Goal: Entertainment & Leisure: Browse casually

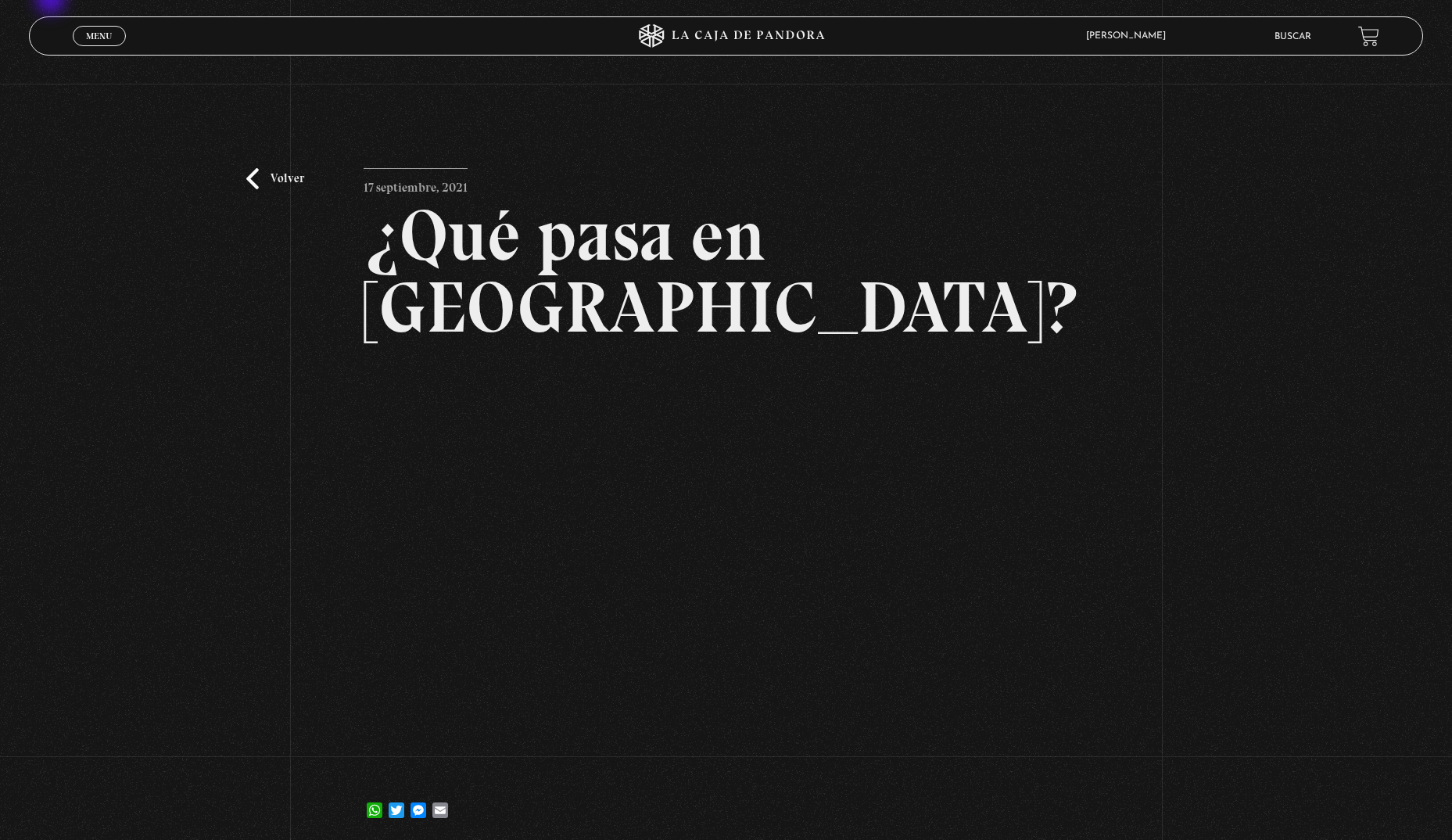
scroll to position [157, 0]
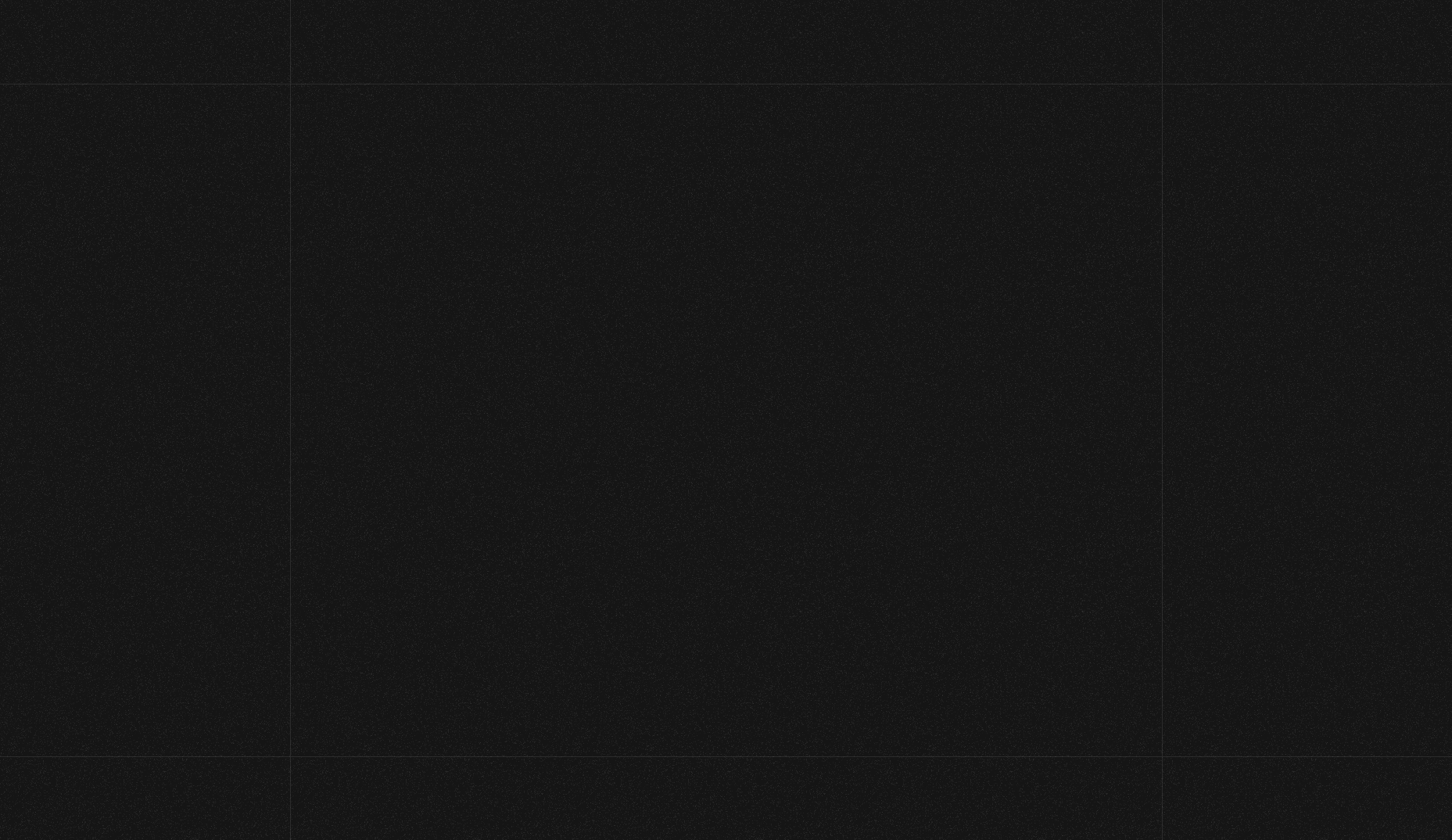
scroll to position [1137, 0]
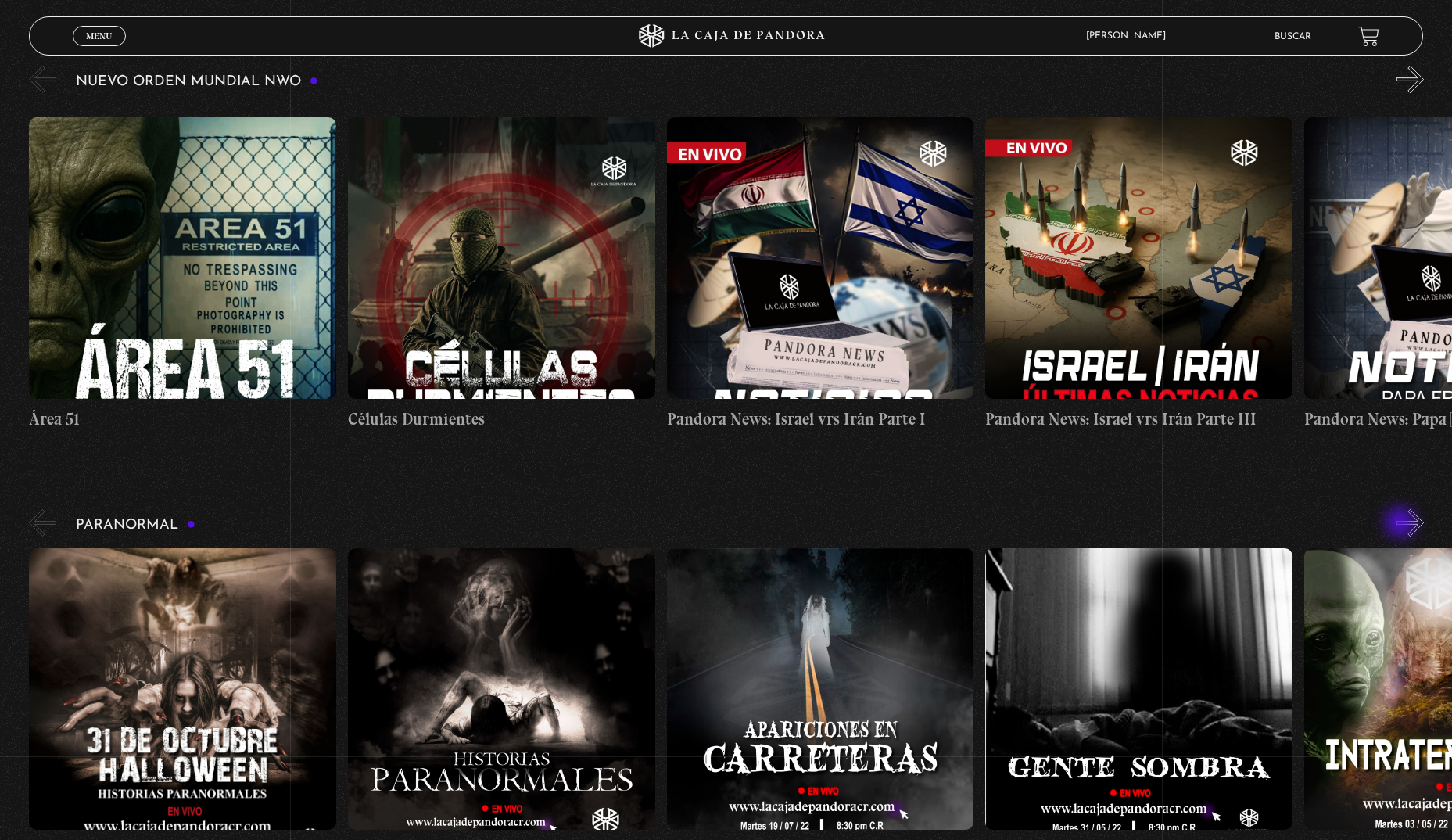
click at [1406, 525] on div "Paranormal [DATE] [DATE] Historias Paranormales Apariciones en Carretera Ovnis …" at bounding box center [740, 683] width 1423 height 356
click at [1412, 525] on button "»" at bounding box center [1411, 522] width 27 height 27
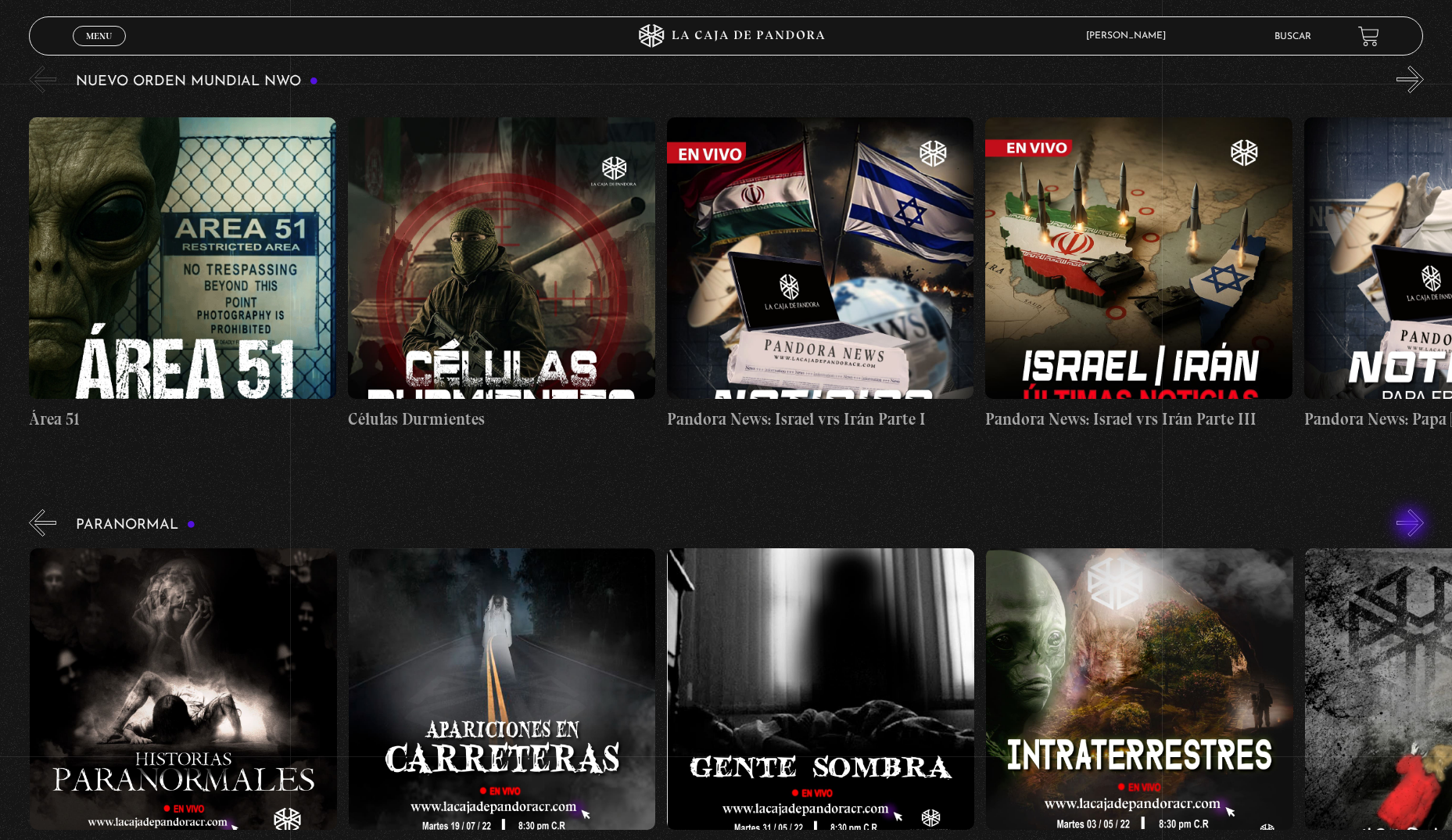
click at [1412, 525] on button "»" at bounding box center [1411, 522] width 27 height 27
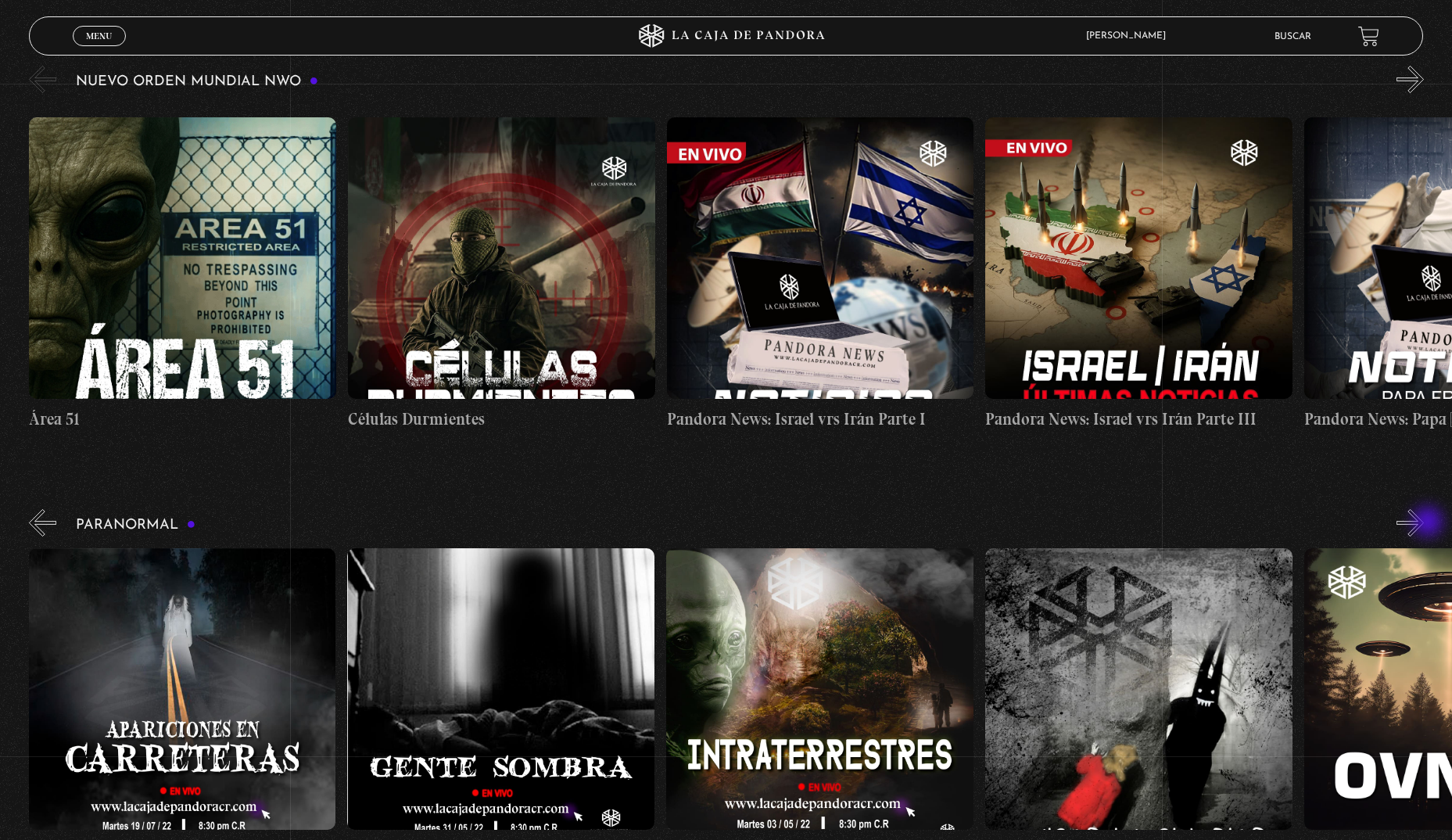
click at [1424, 523] on button "»" at bounding box center [1411, 522] width 27 height 27
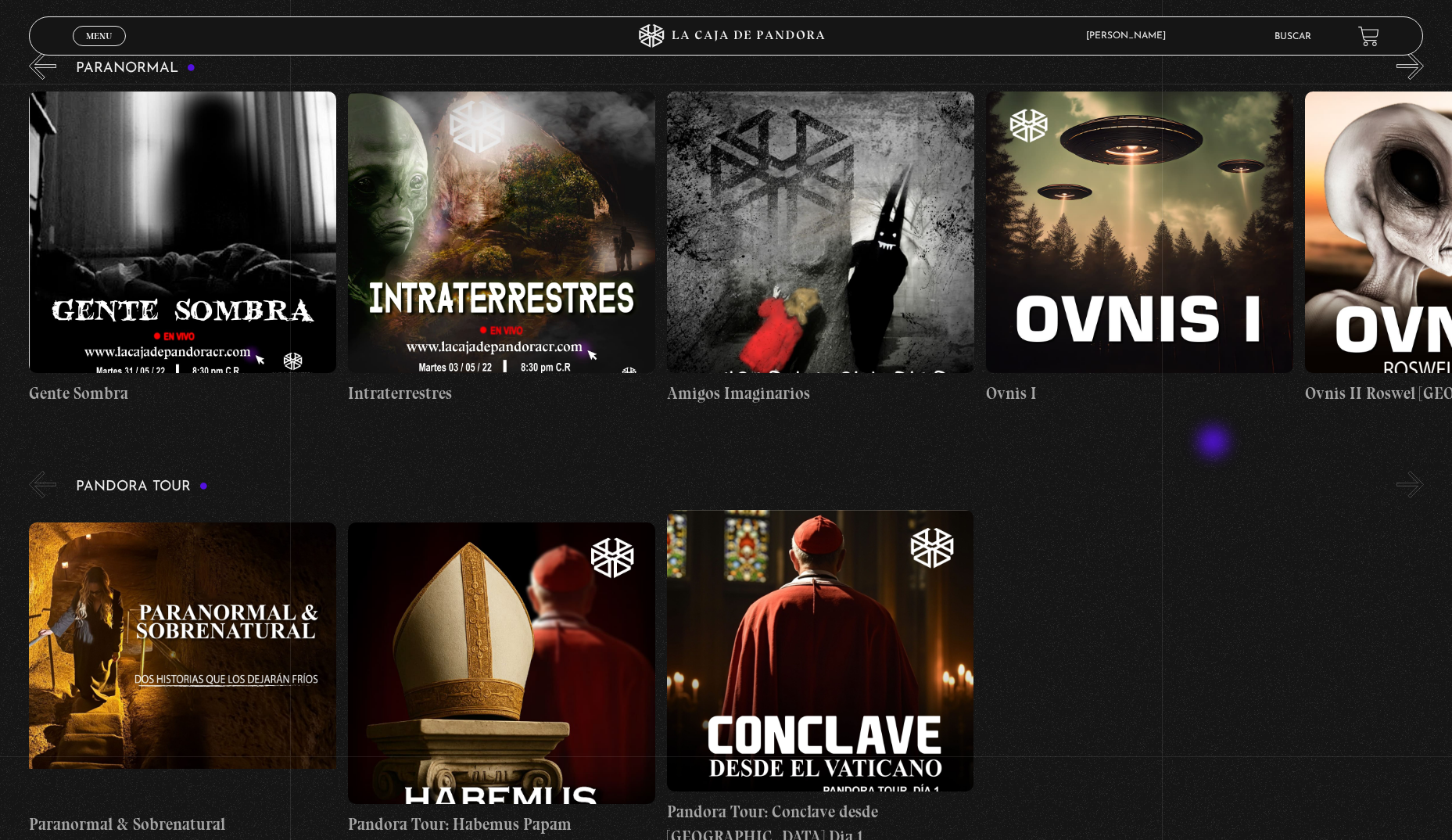
scroll to position [1447, 0]
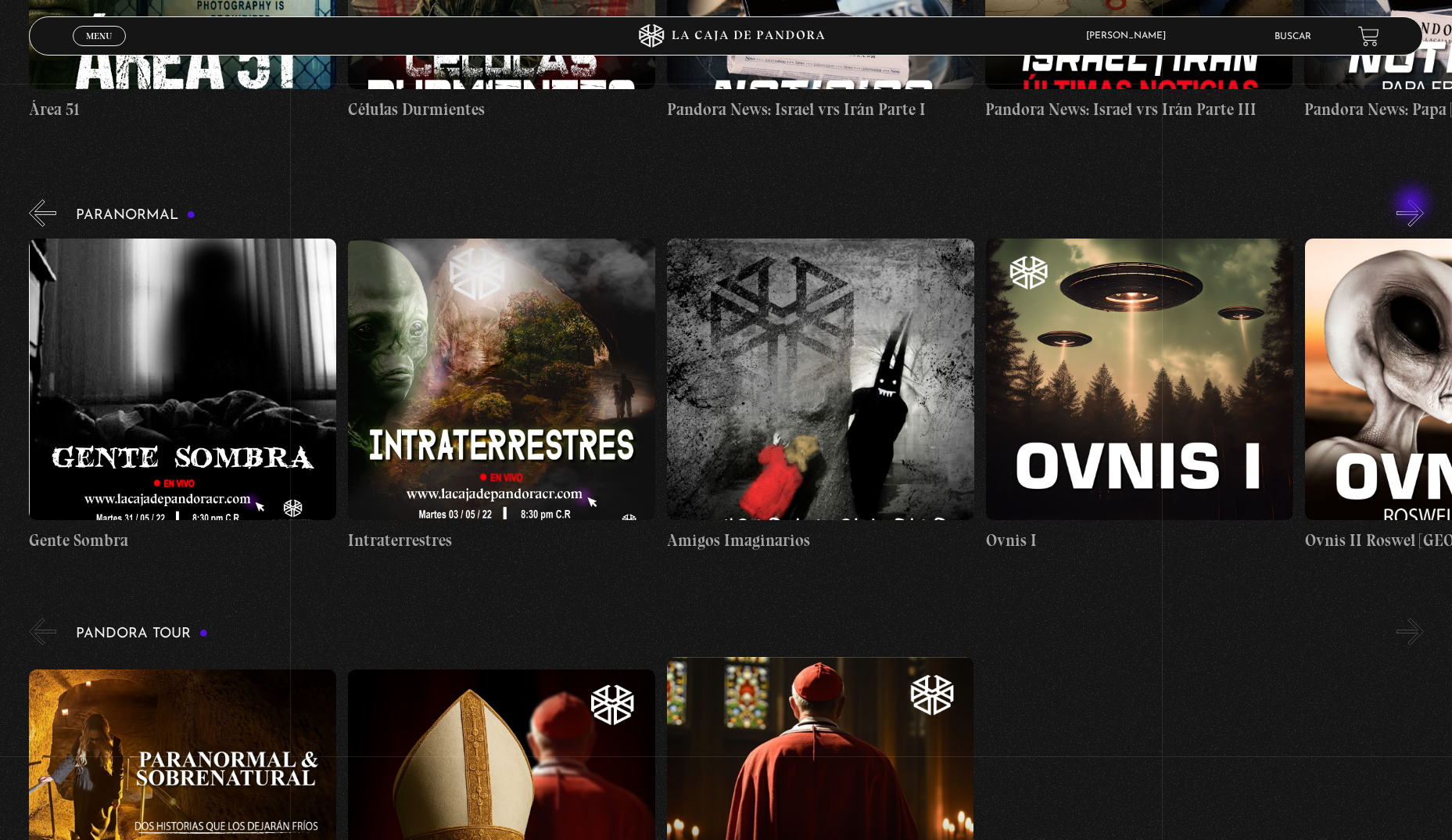
click at [1418, 208] on button "»" at bounding box center [1411, 213] width 27 height 27
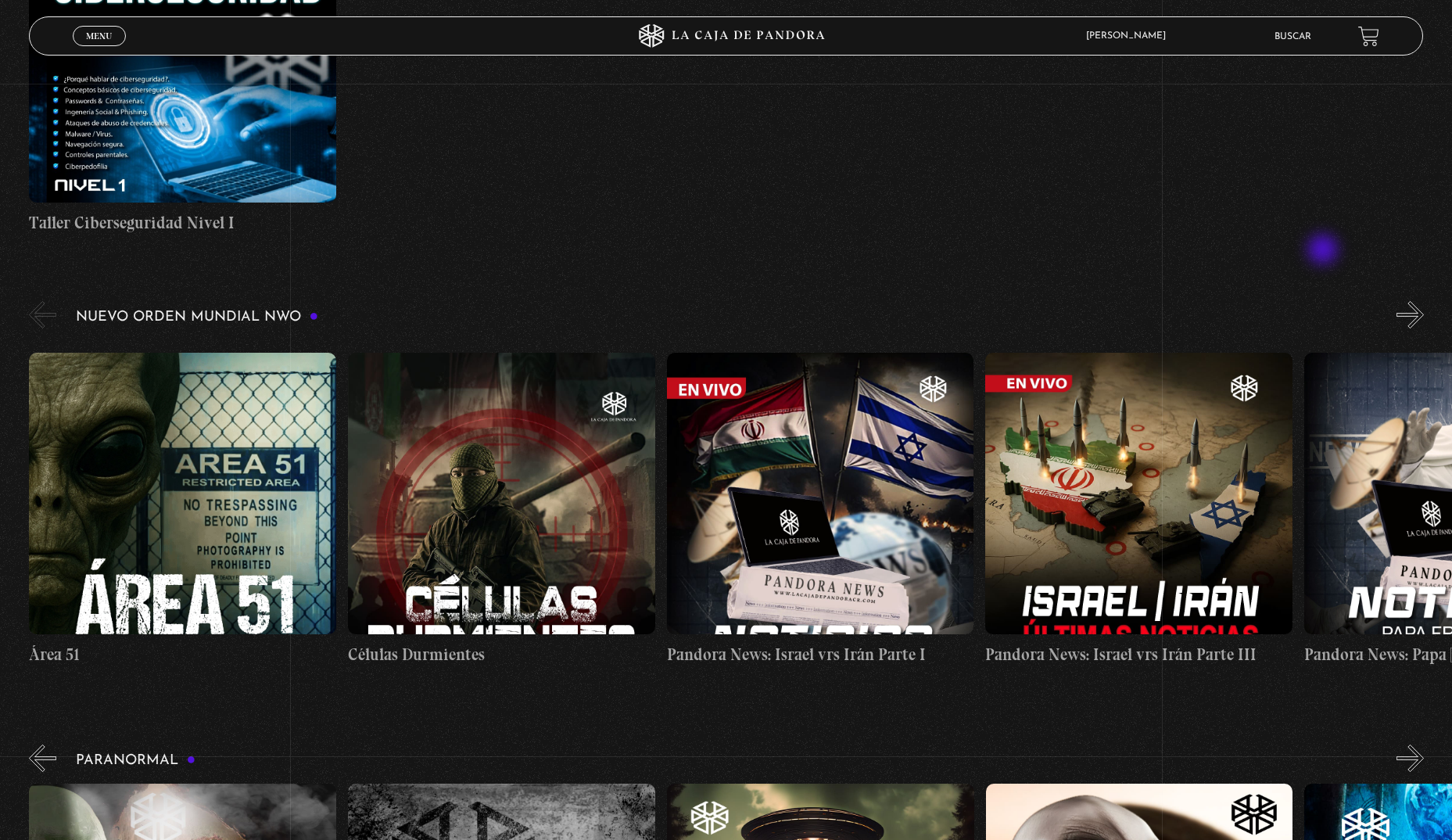
scroll to position [899, 0]
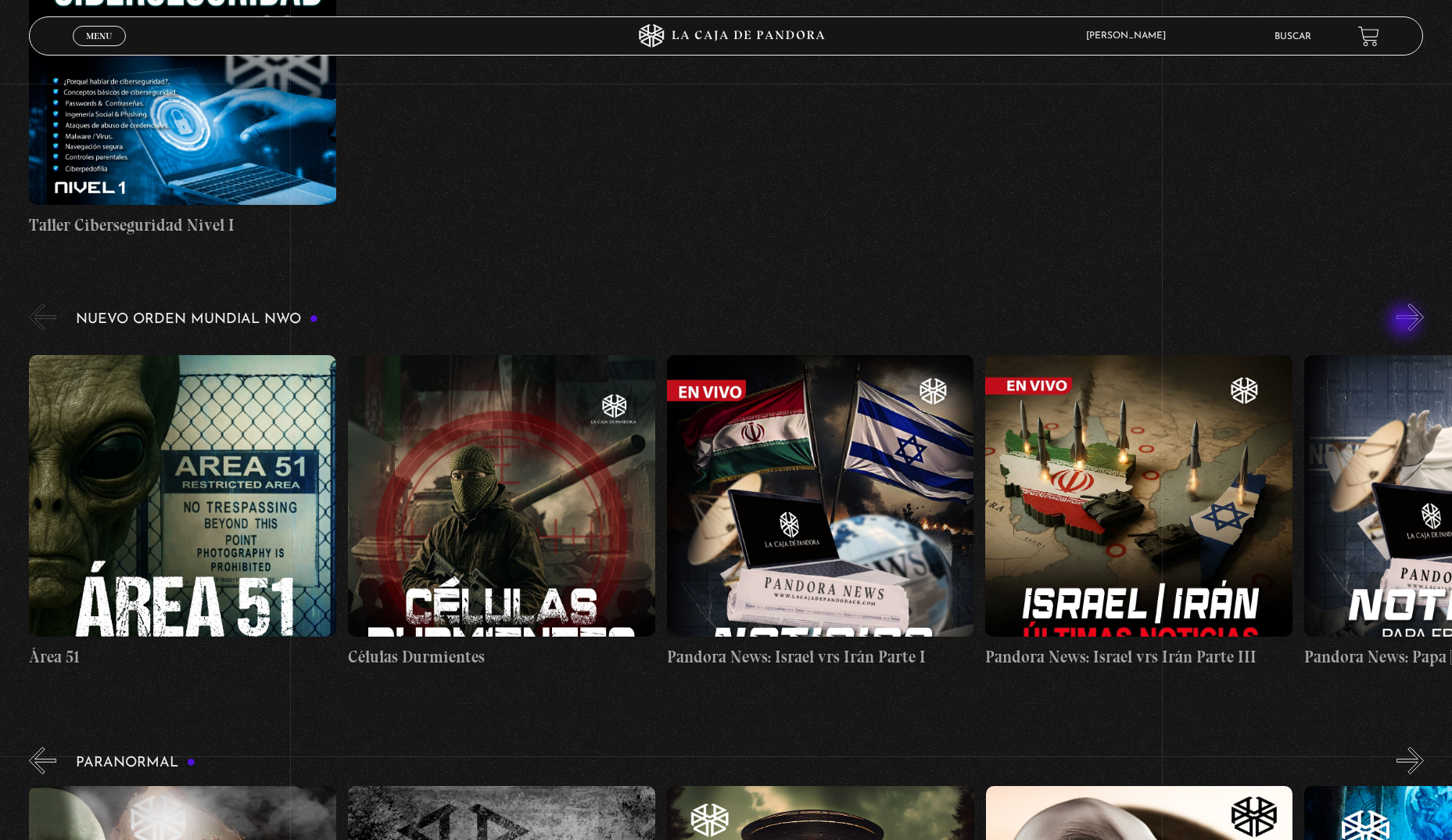
click at [1419, 319] on button "»" at bounding box center [1411, 317] width 27 height 27
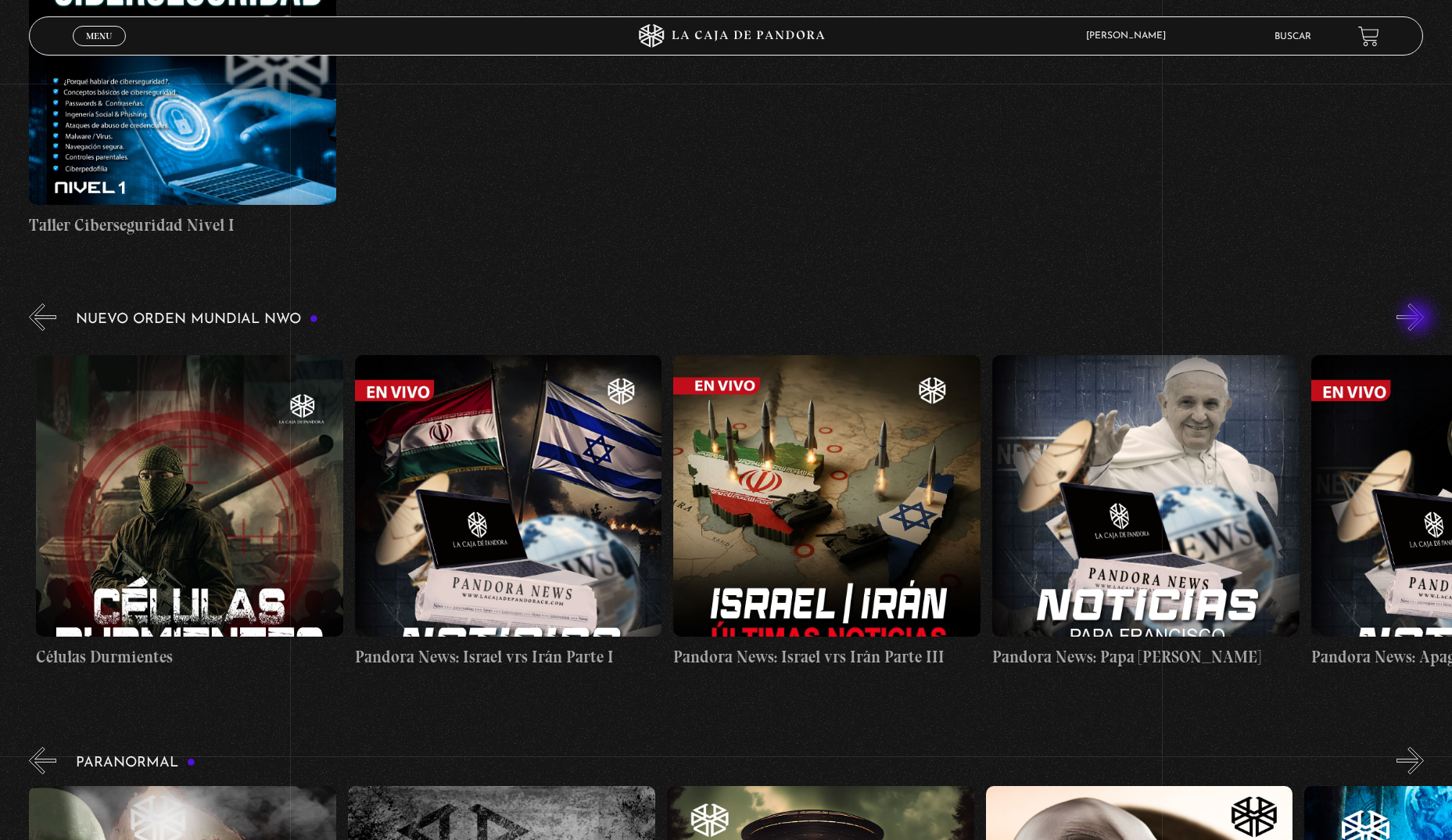
click at [1419, 319] on button "»" at bounding box center [1411, 317] width 27 height 27
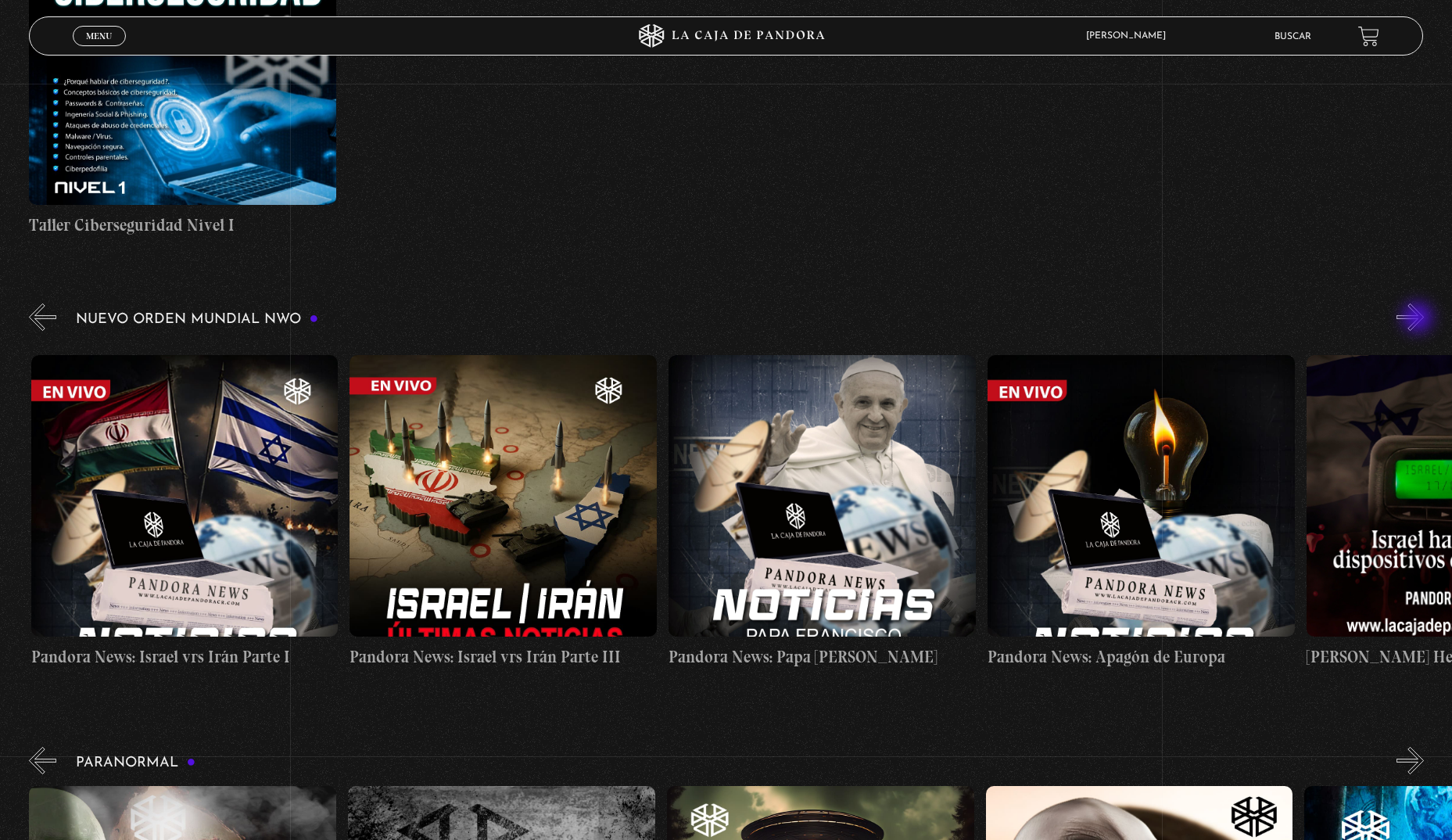
click at [1419, 319] on button "»" at bounding box center [1411, 317] width 27 height 27
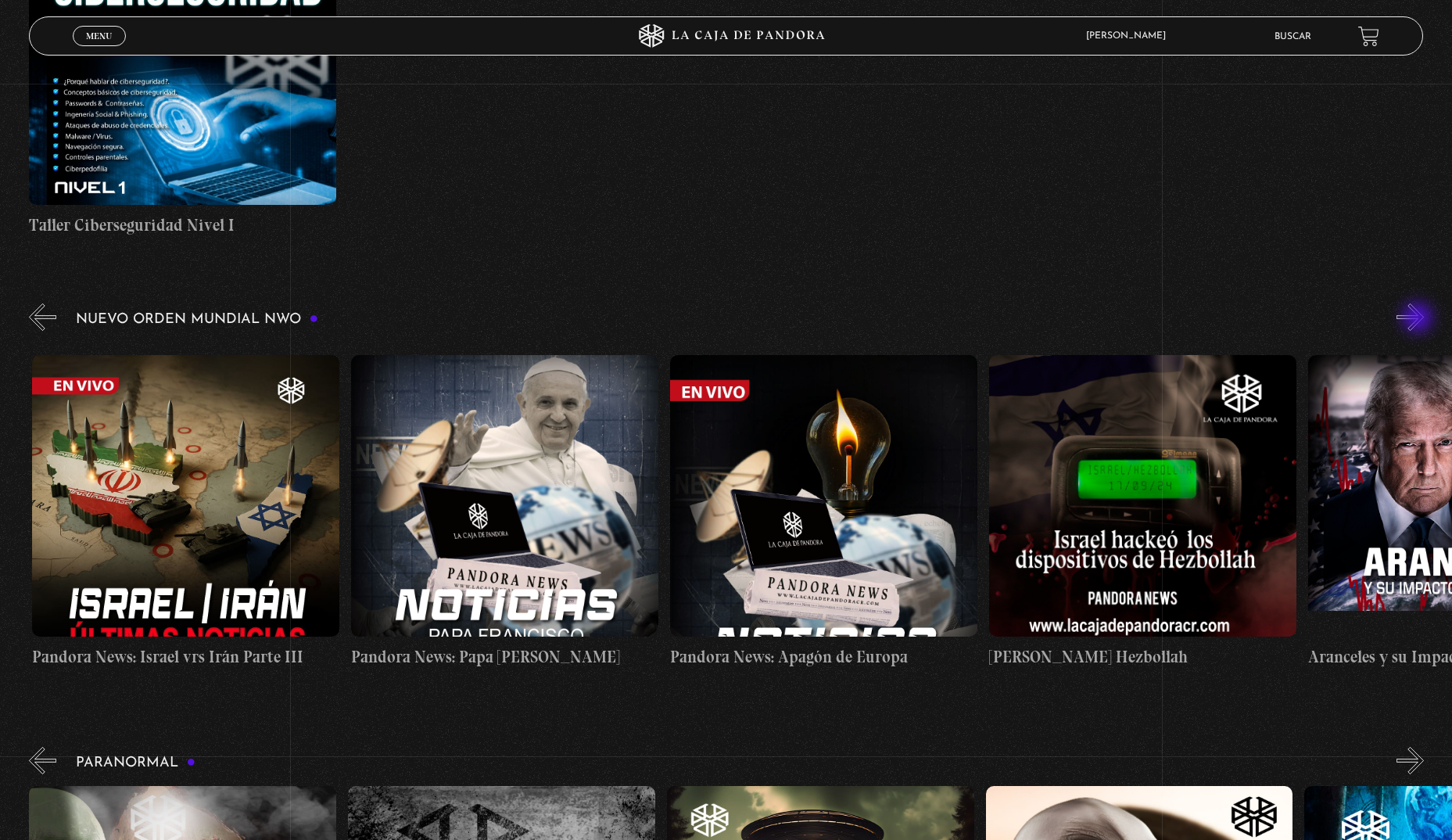
click at [1419, 319] on button "»" at bounding box center [1411, 317] width 27 height 27
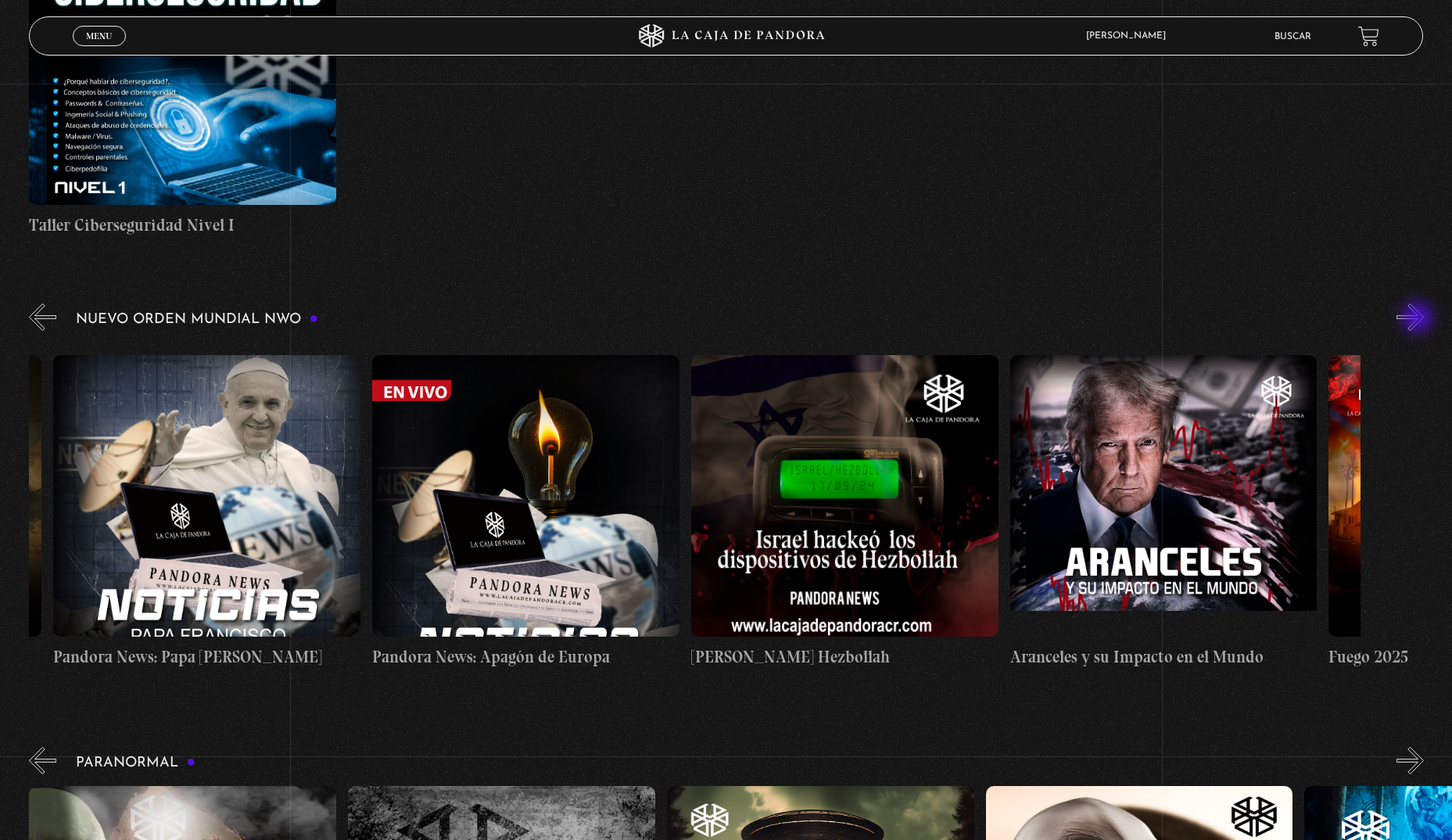
click at [1419, 319] on button "»" at bounding box center [1411, 317] width 27 height 27
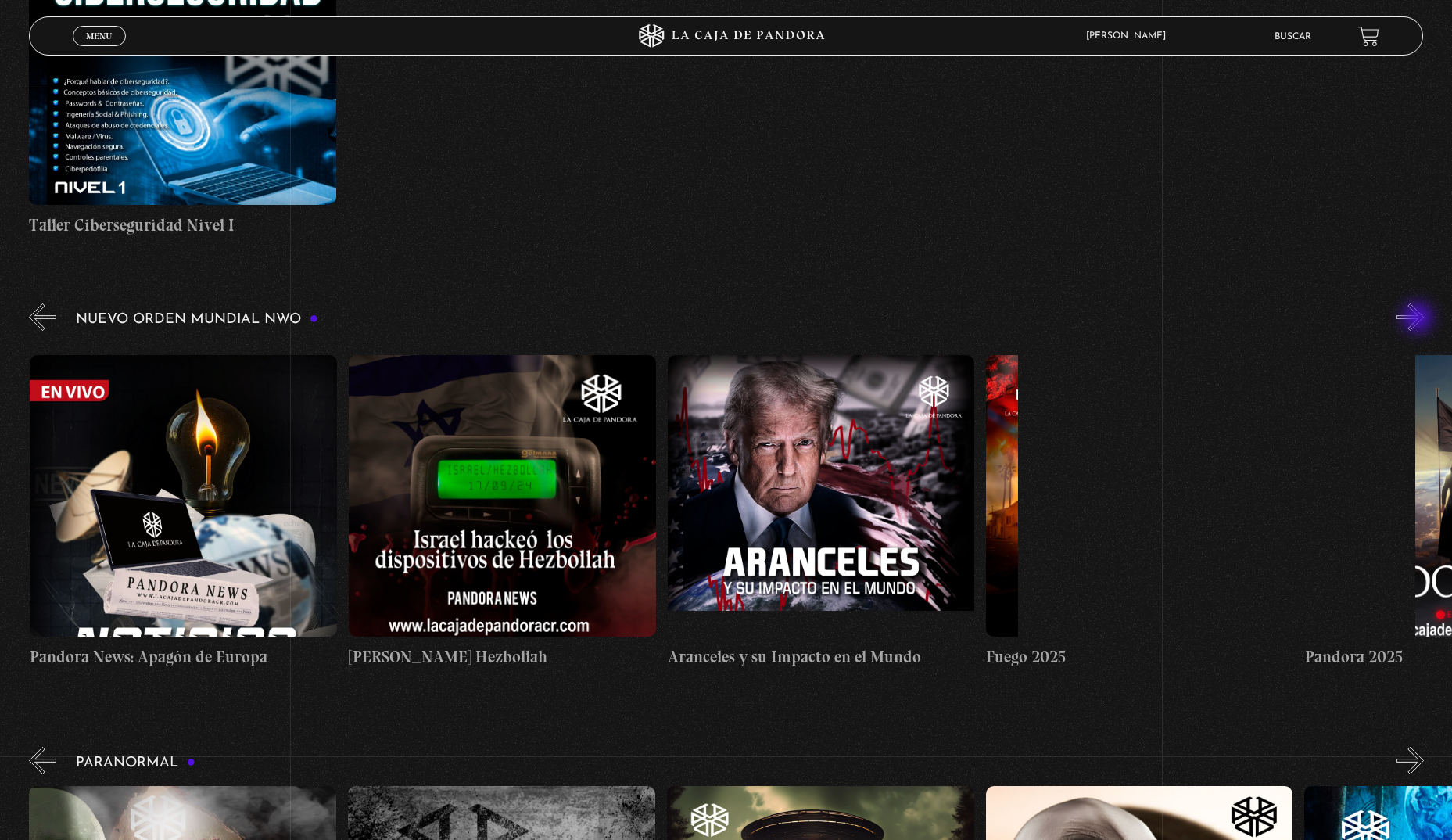
click at [1419, 319] on button "»" at bounding box center [1411, 317] width 27 height 27
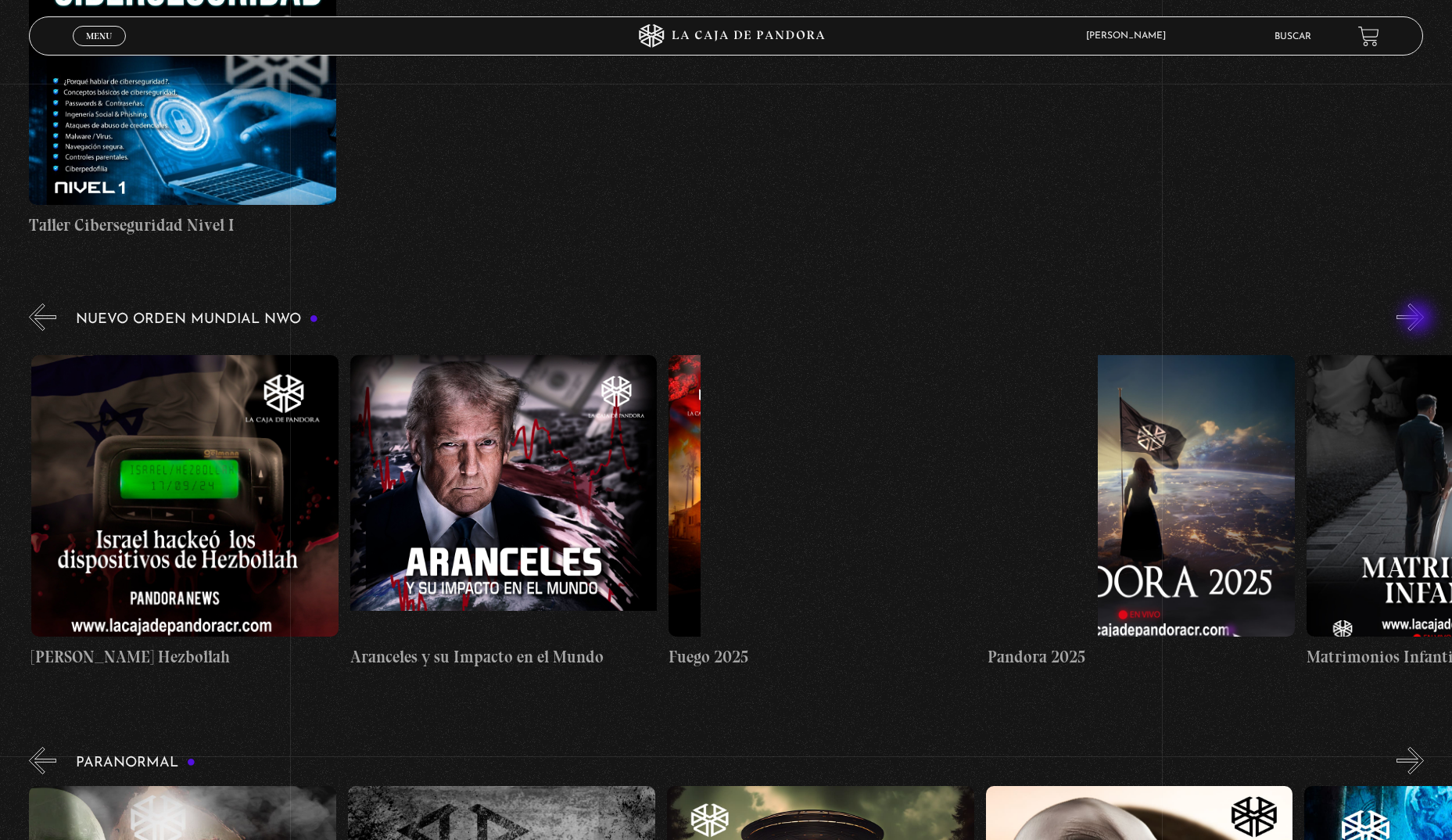
click at [1419, 319] on button "»" at bounding box center [1411, 317] width 27 height 27
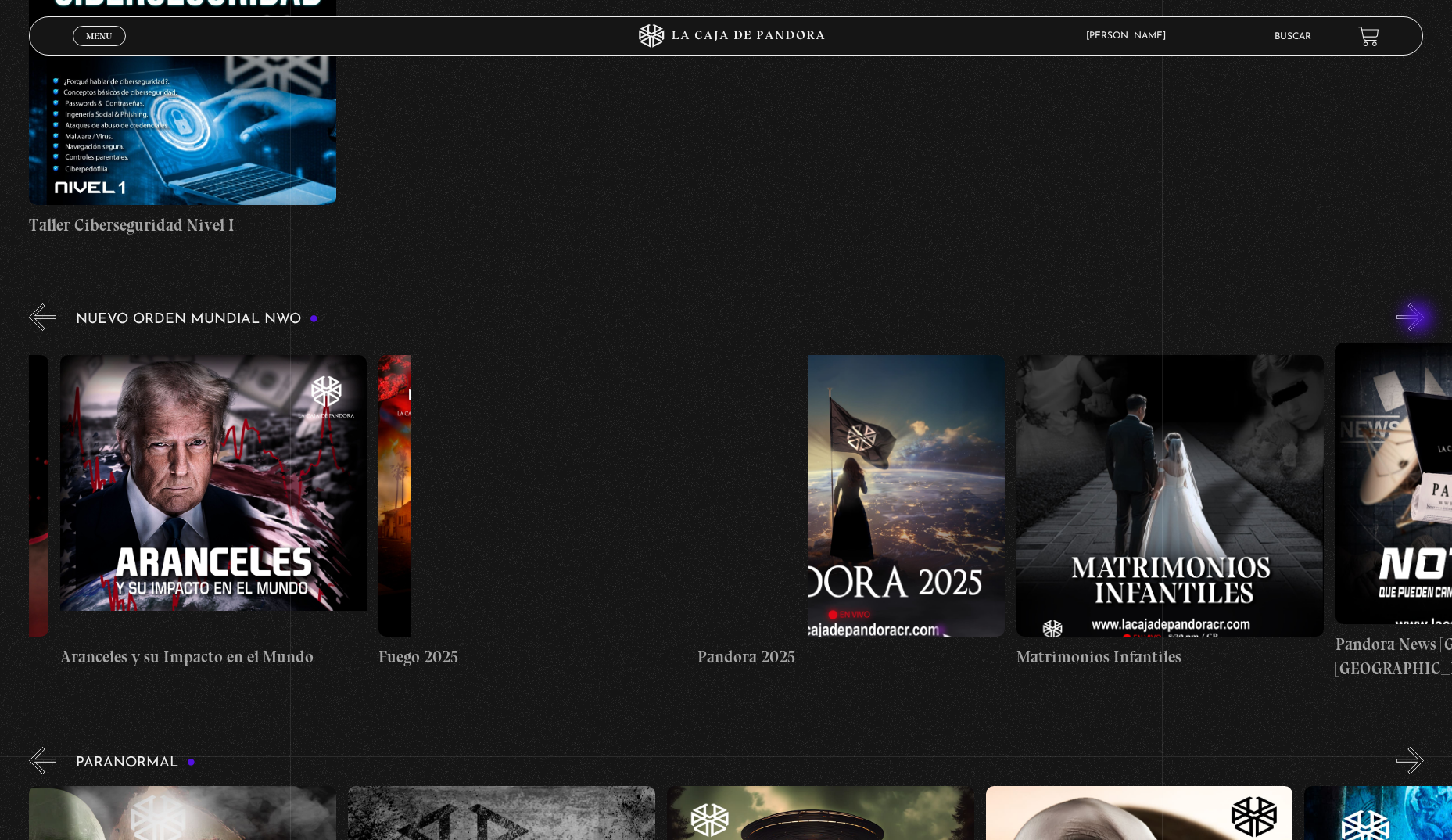
click at [1419, 319] on button "»" at bounding box center [1411, 317] width 27 height 27
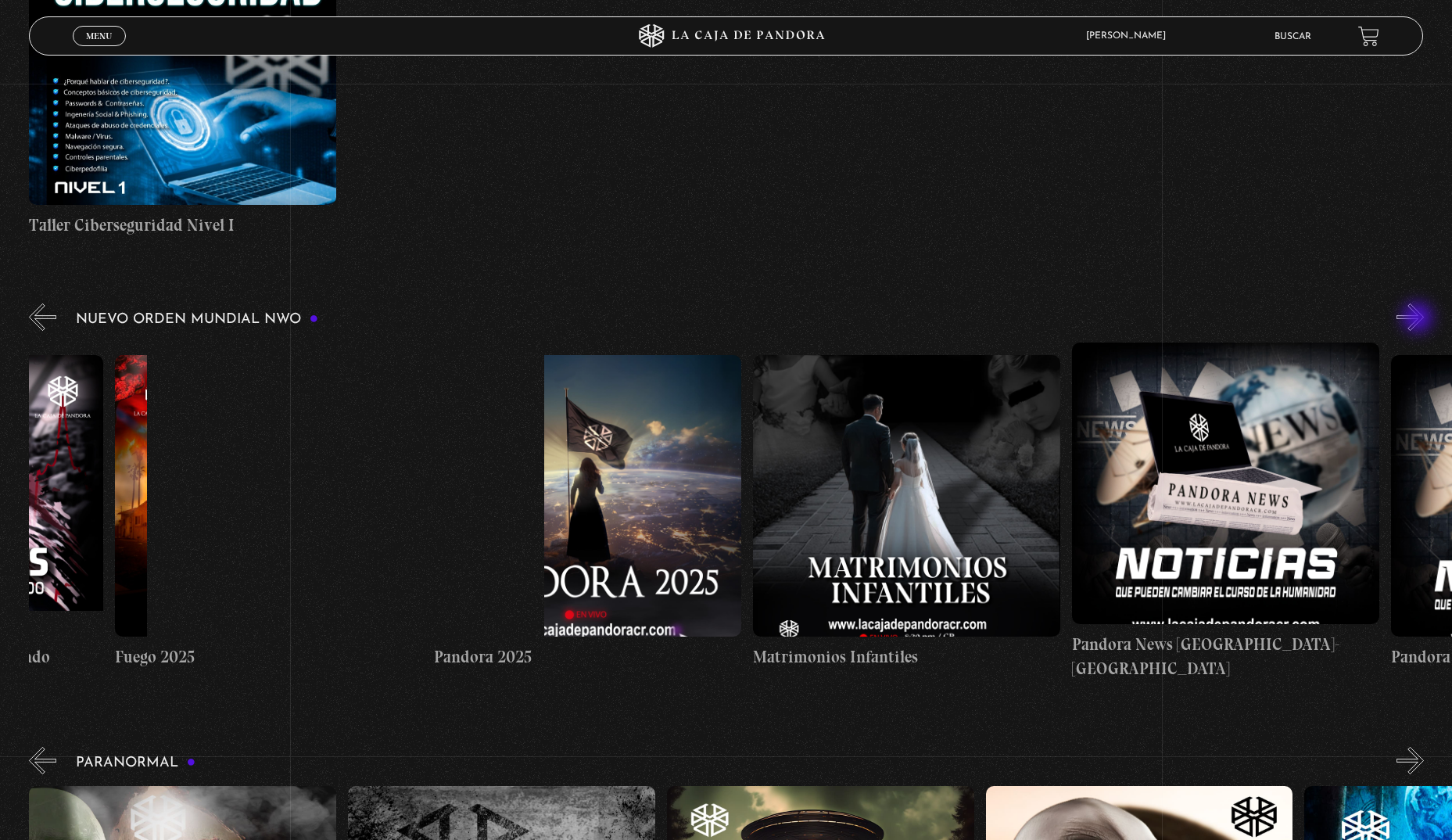
click at [1419, 319] on button "»" at bounding box center [1411, 317] width 27 height 27
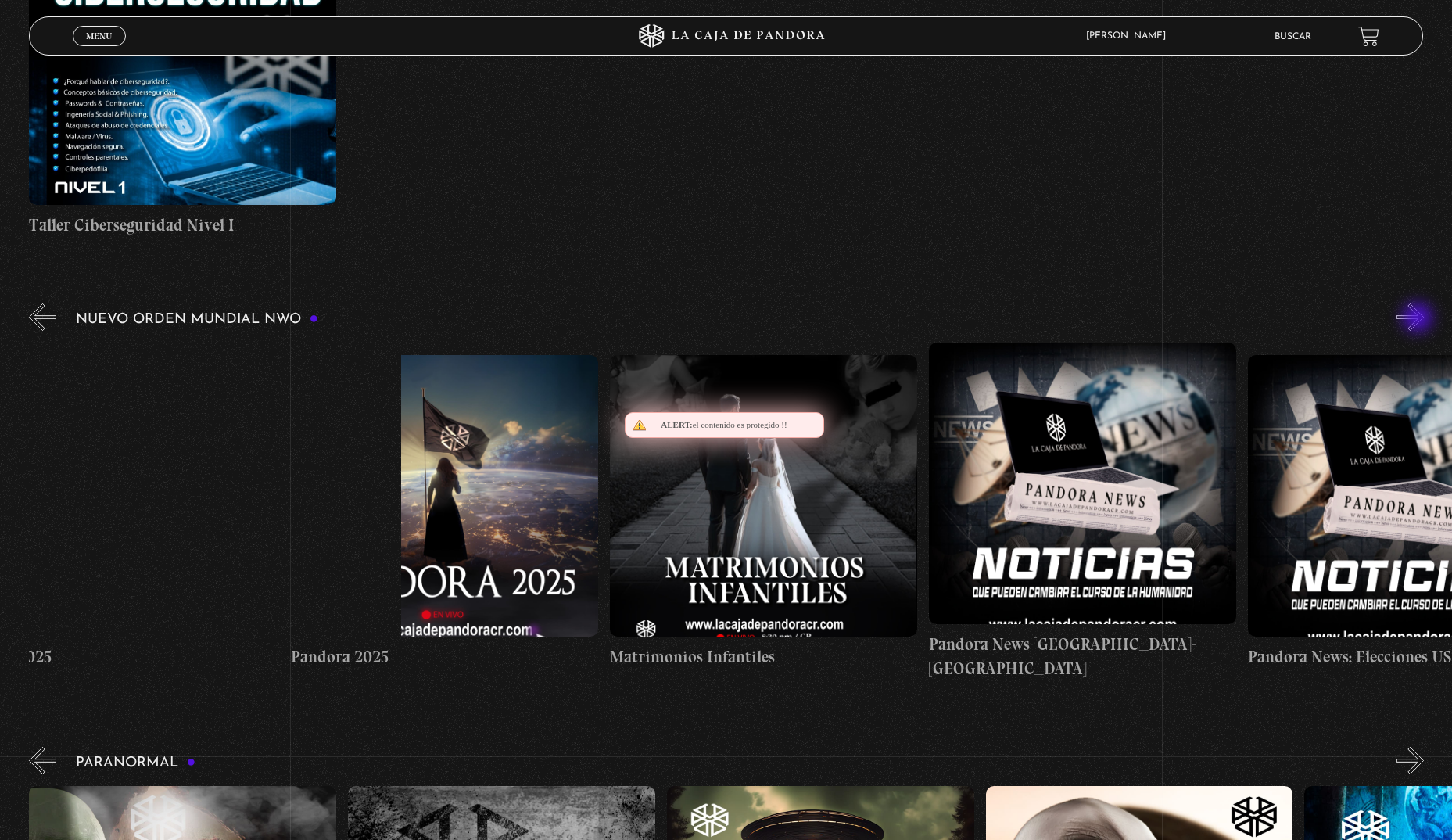
click at [1419, 319] on button "»" at bounding box center [1411, 317] width 27 height 27
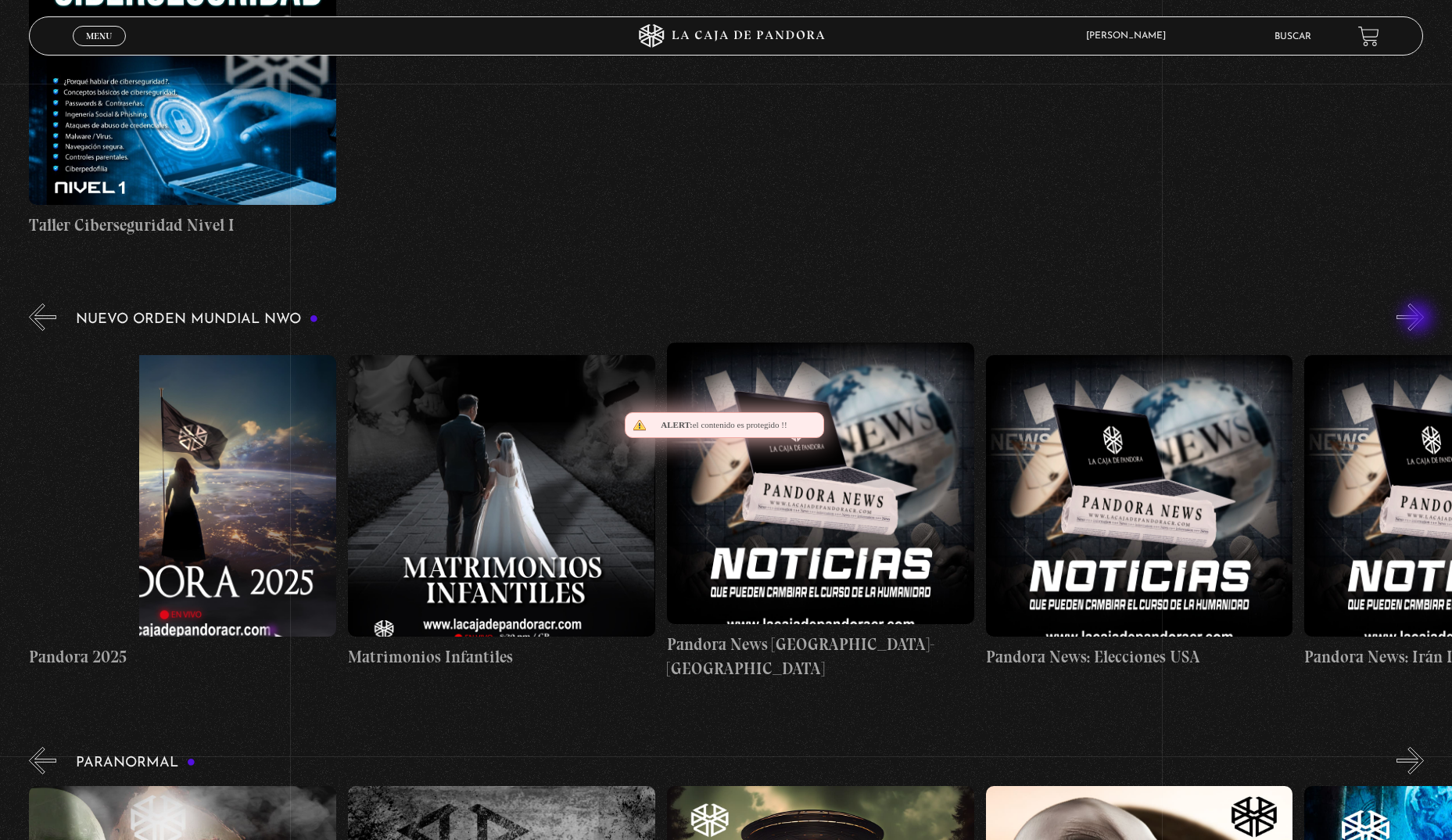
click at [1419, 319] on button "»" at bounding box center [1411, 317] width 27 height 27
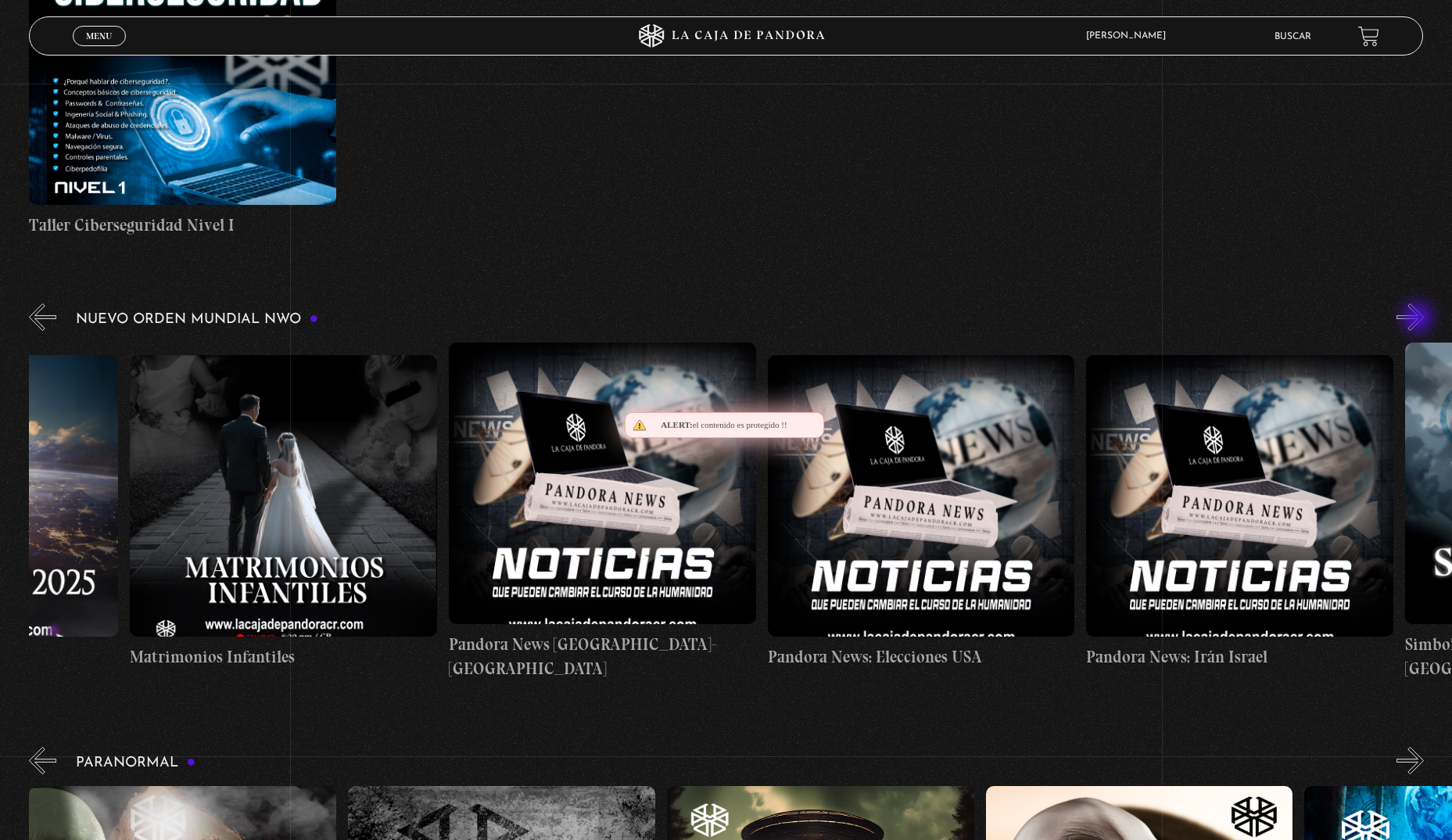
click at [1419, 319] on button "»" at bounding box center [1411, 317] width 27 height 27
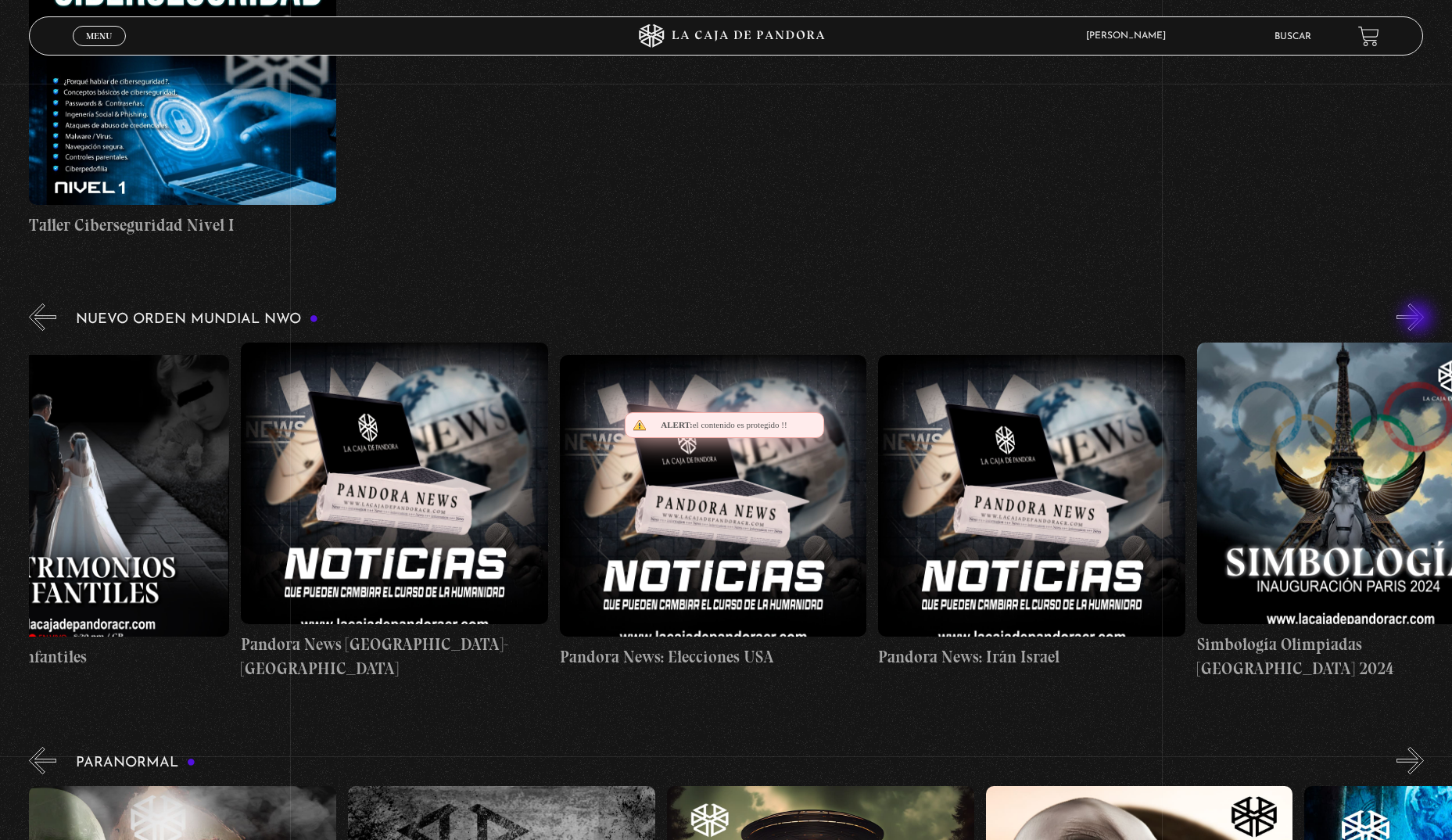
click at [1419, 319] on button "»" at bounding box center [1411, 317] width 27 height 27
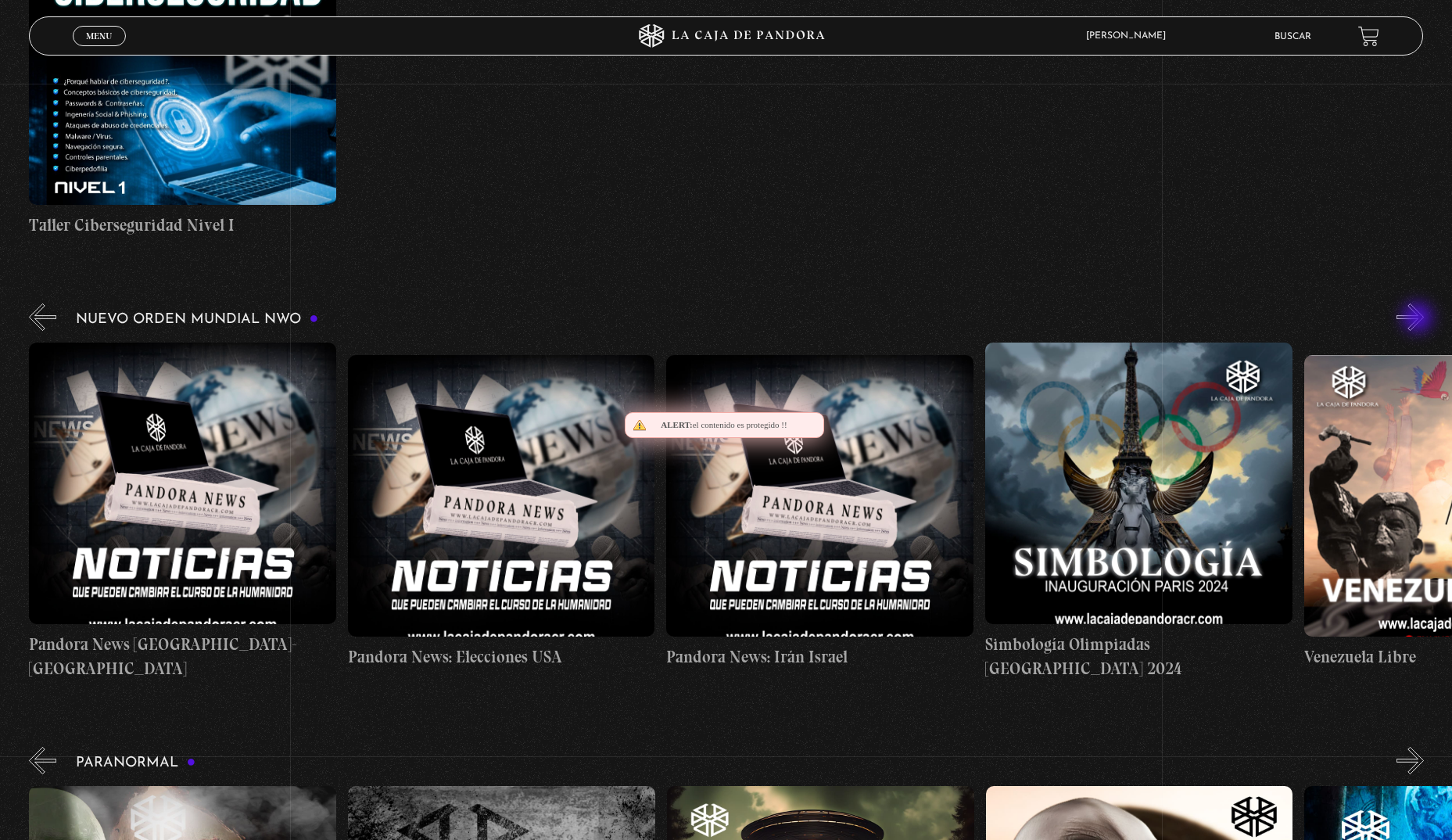
click at [1419, 319] on button "»" at bounding box center [1411, 317] width 27 height 27
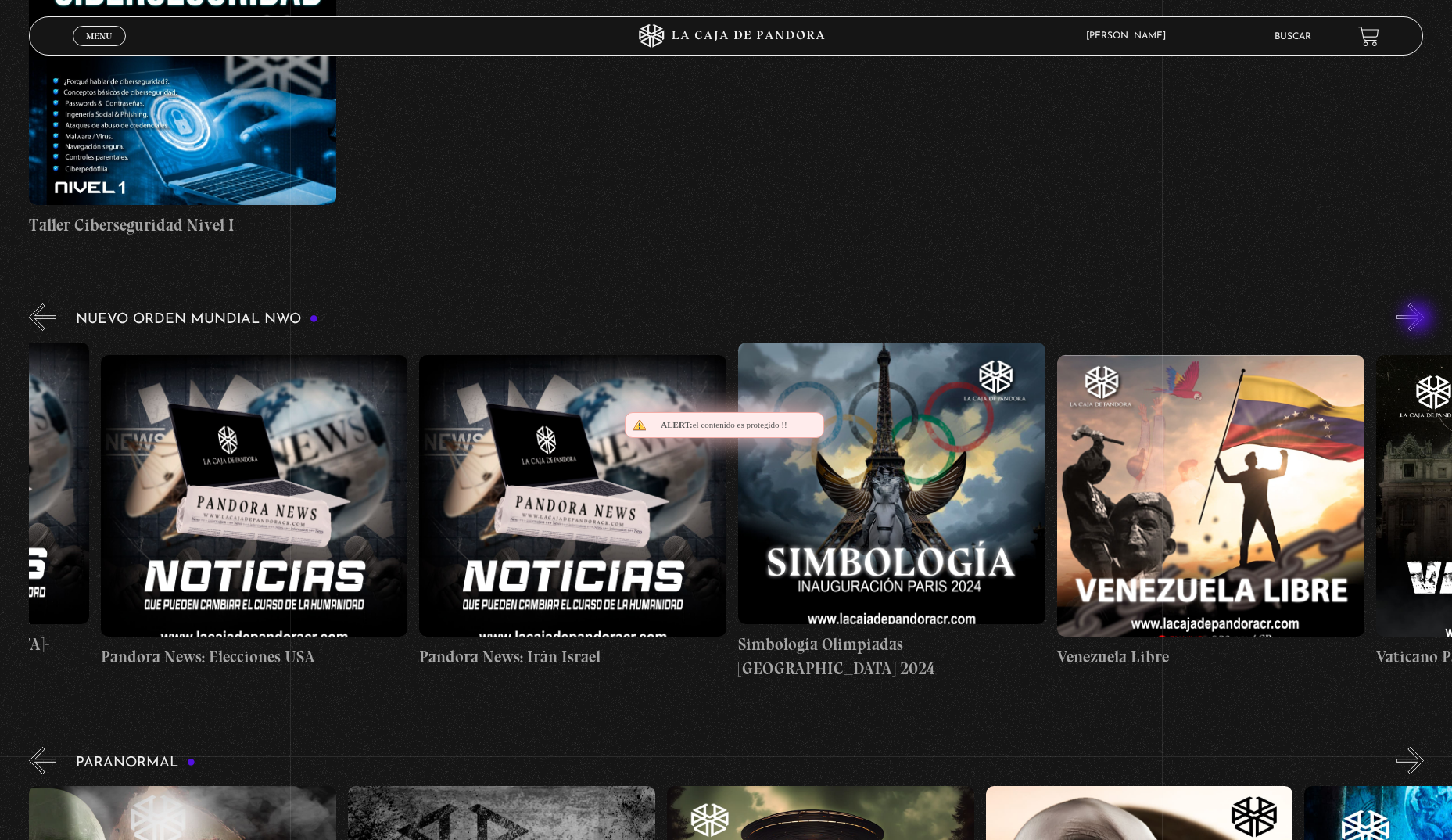
click at [1419, 319] on button "»" at bounding box center [1411, 317] width 27 height 27
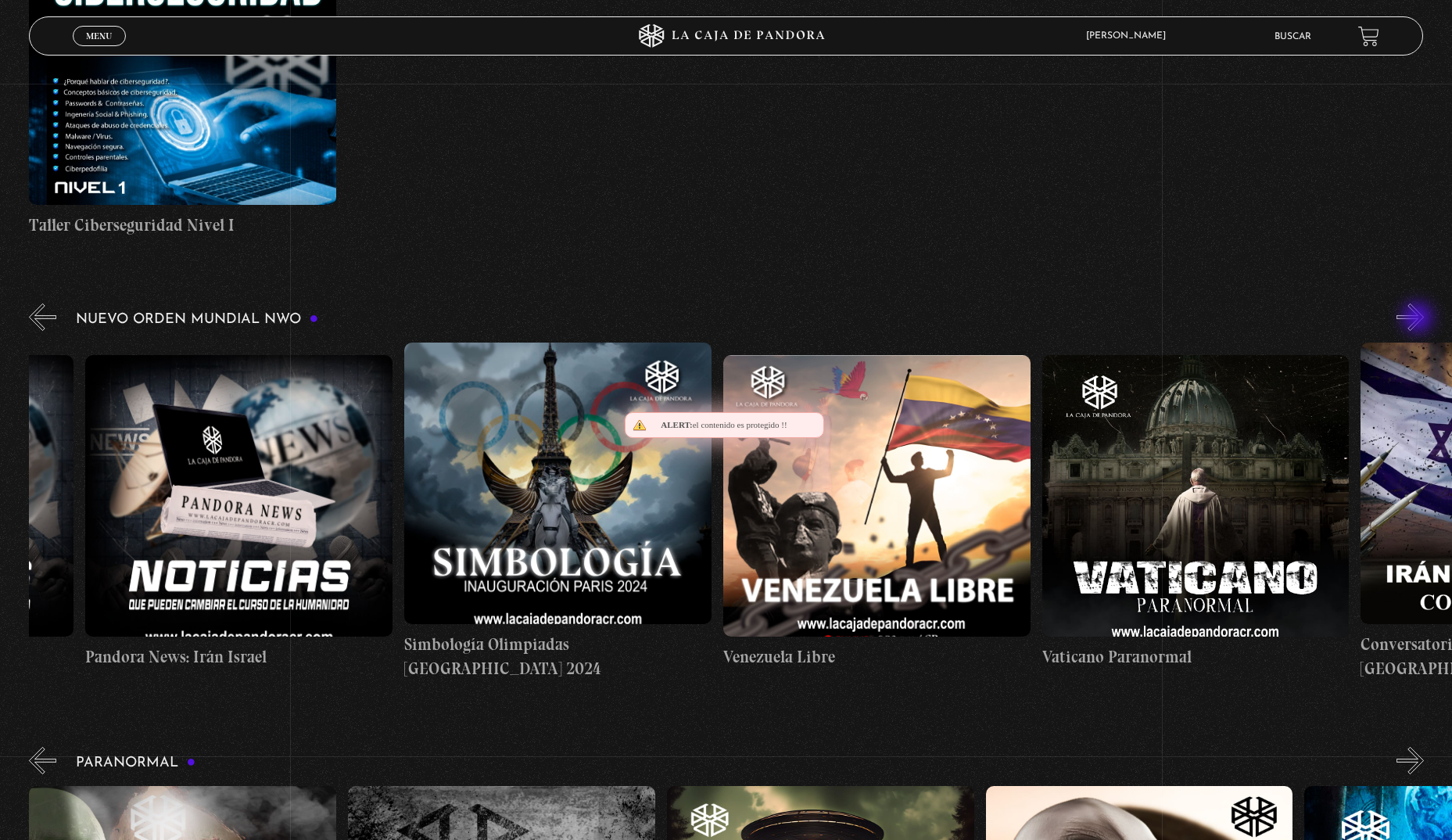
click at [1419, 319] on button "»" at bounding box center [1411, 317] width 27 height 27
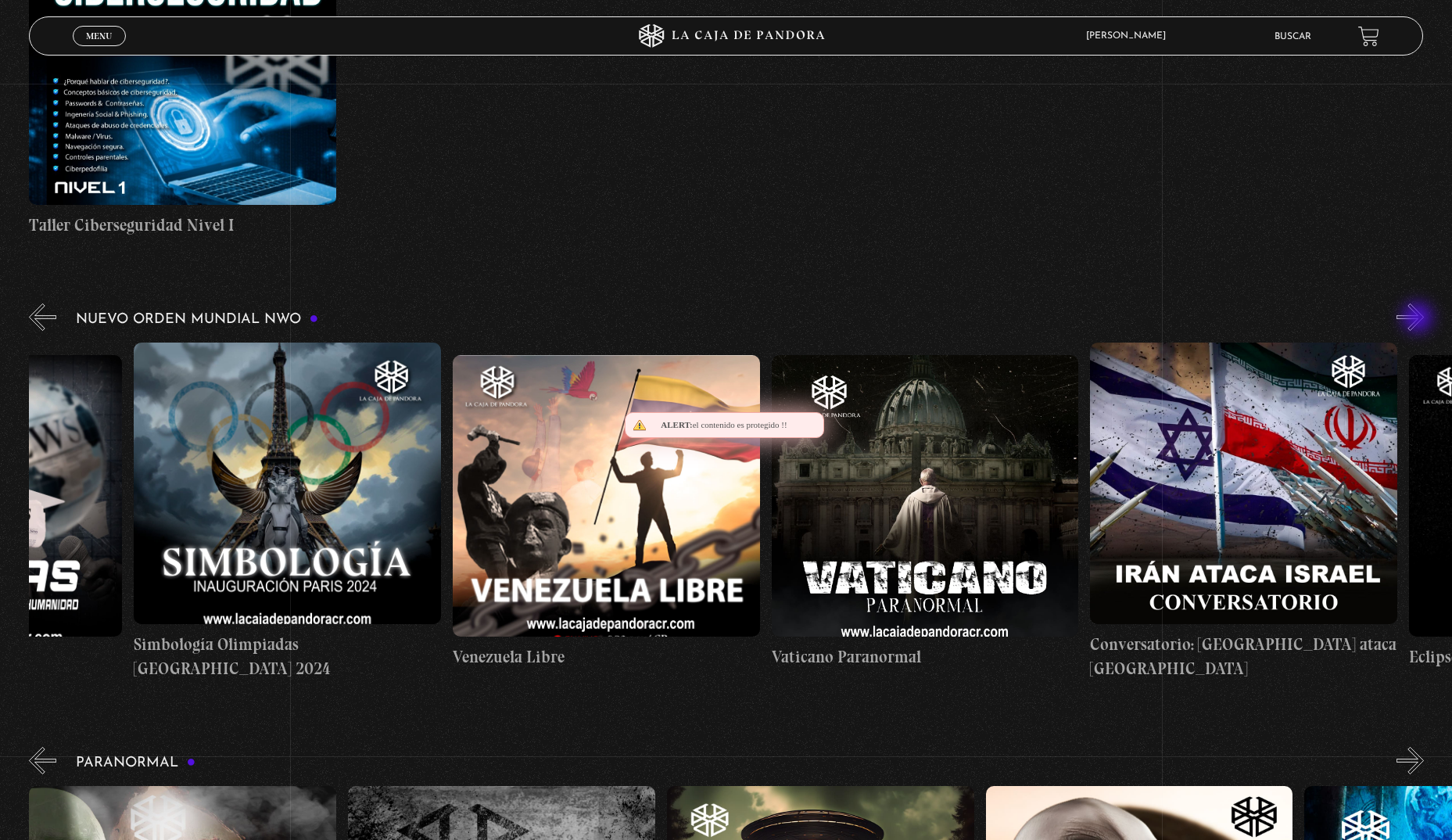
click at [1419, 319] on button "»" at bounding box center [1411, 317] width 27 height 27
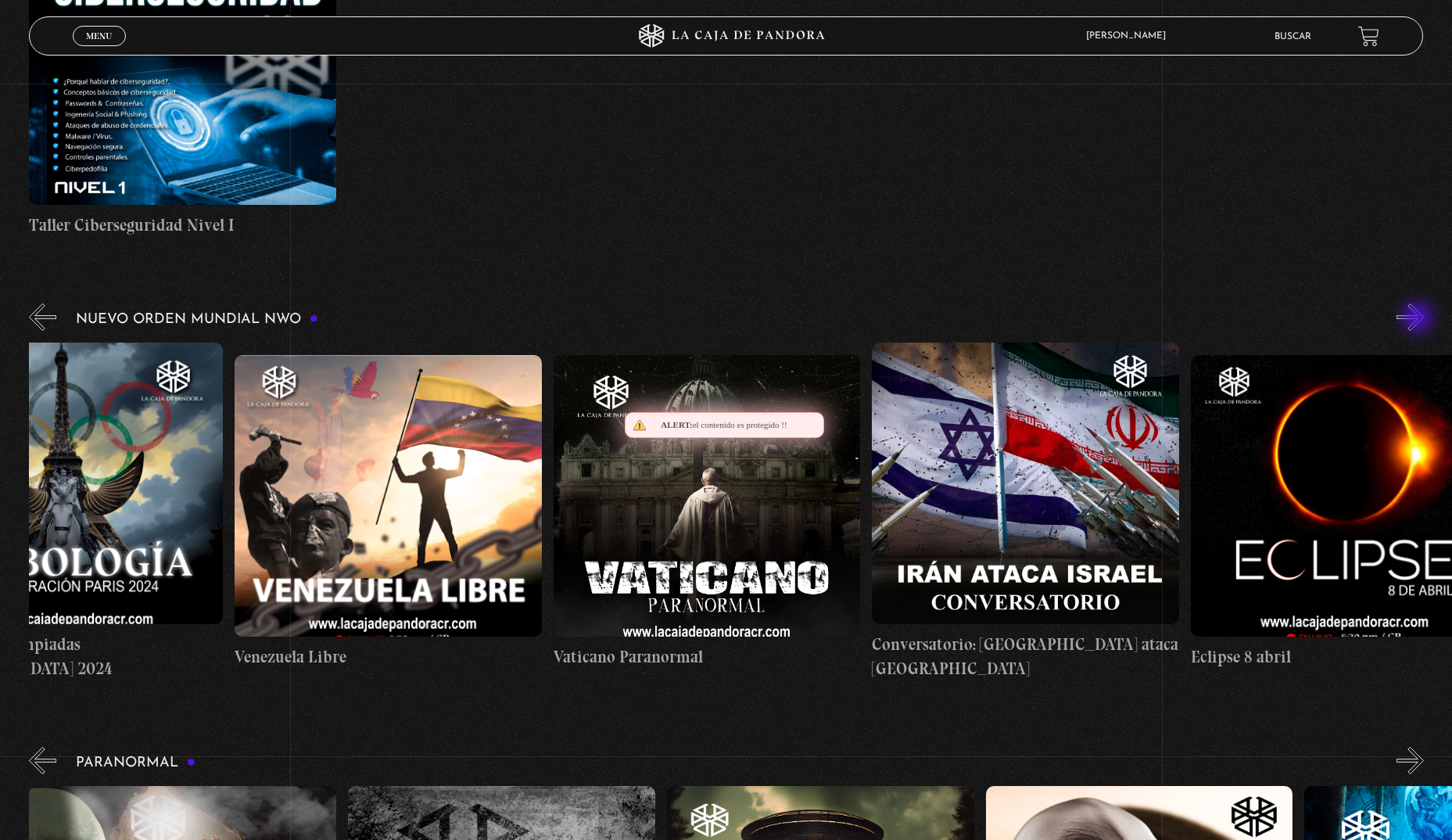
click at [1419, 319] on button "»" at bounding box center [1411, 317] width 27 height 27
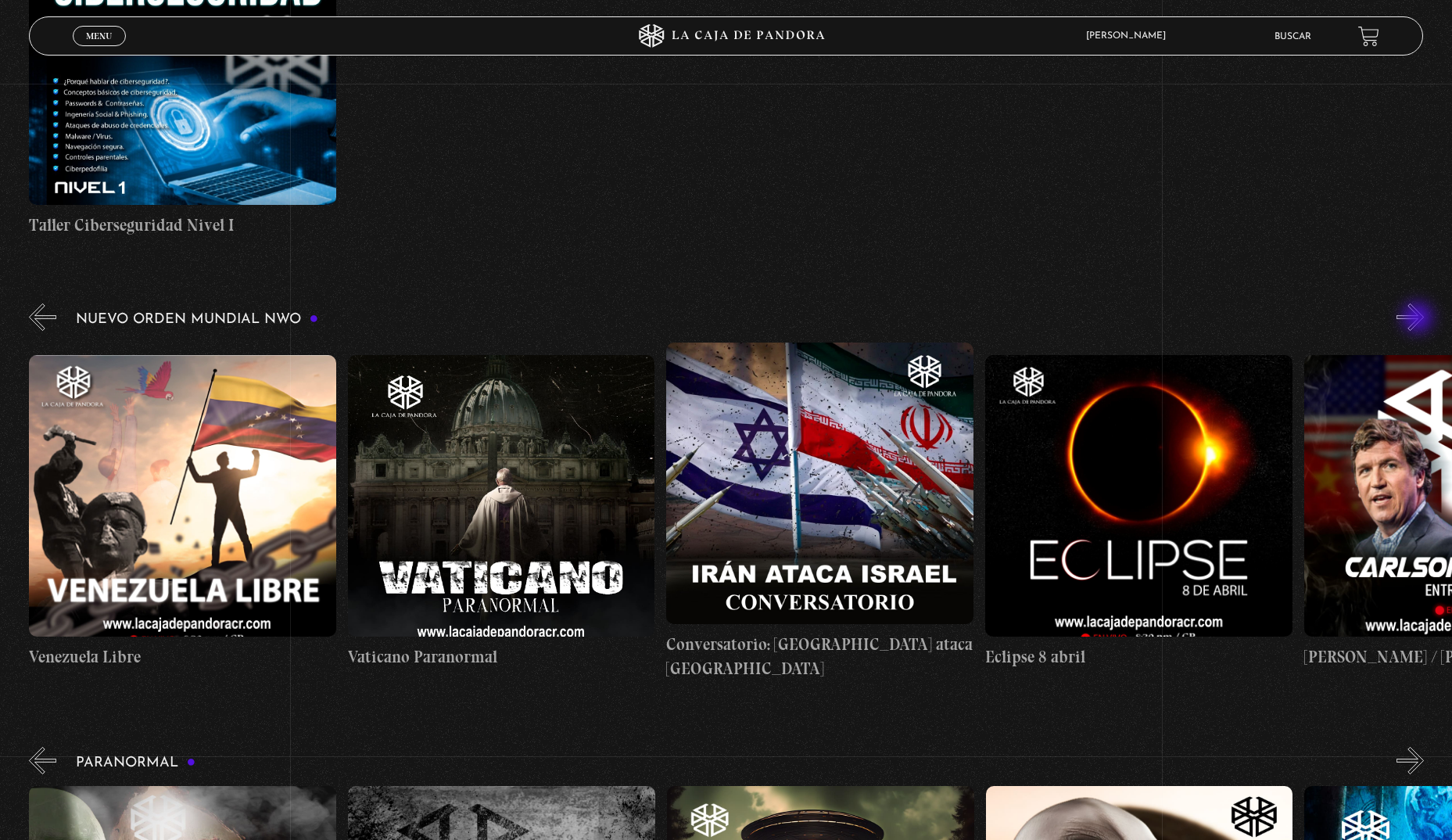
click at [1419, 319] on button "»" at bounding box center [1411, 317] width 27 height 27
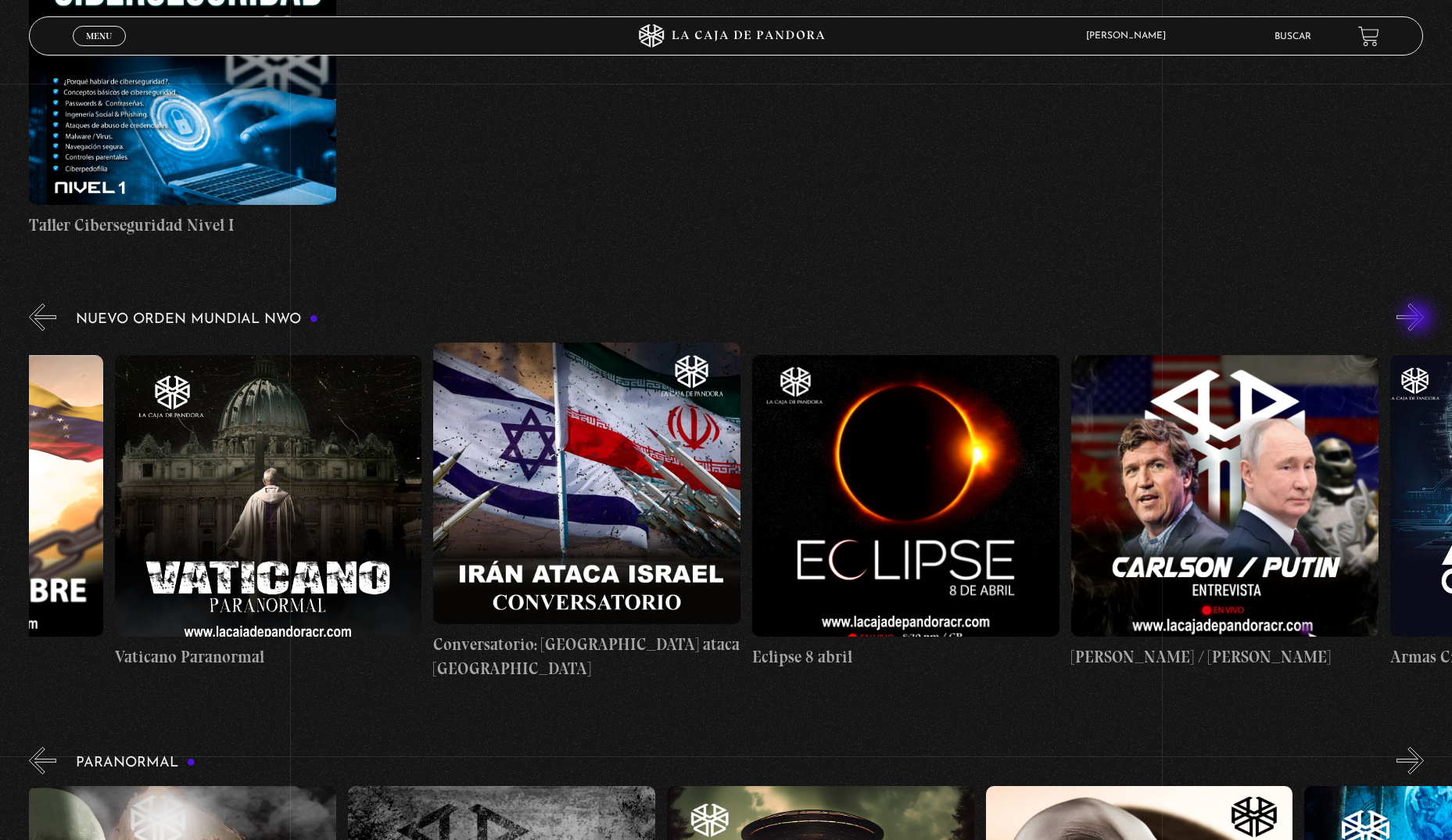
click at [1419, 319] on button "»" at bounding box center [1411, 317] width 27 height 27
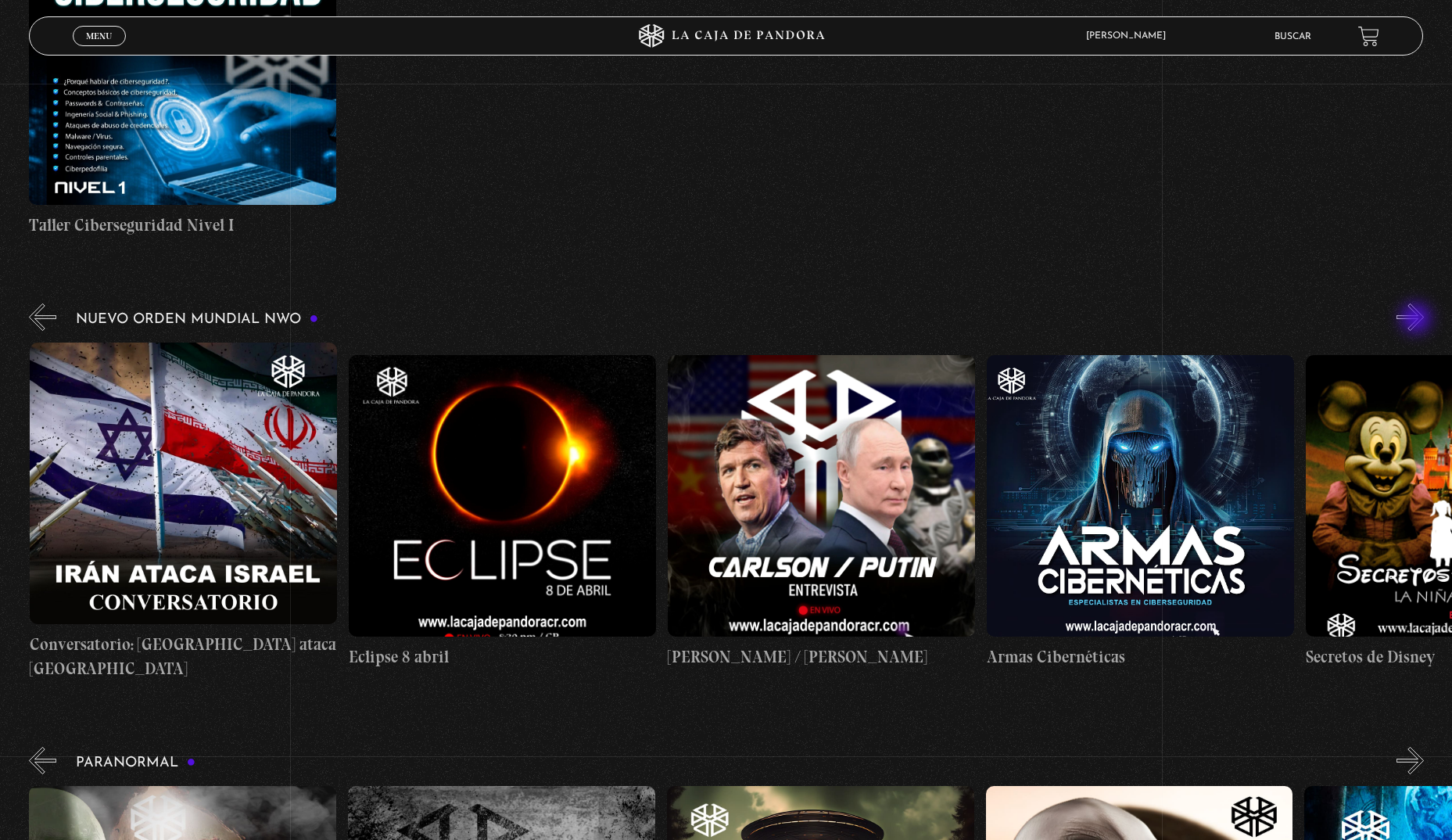
click at [1418, 320] on button "»" at bounding box center [1411, 317] width 27 height 27
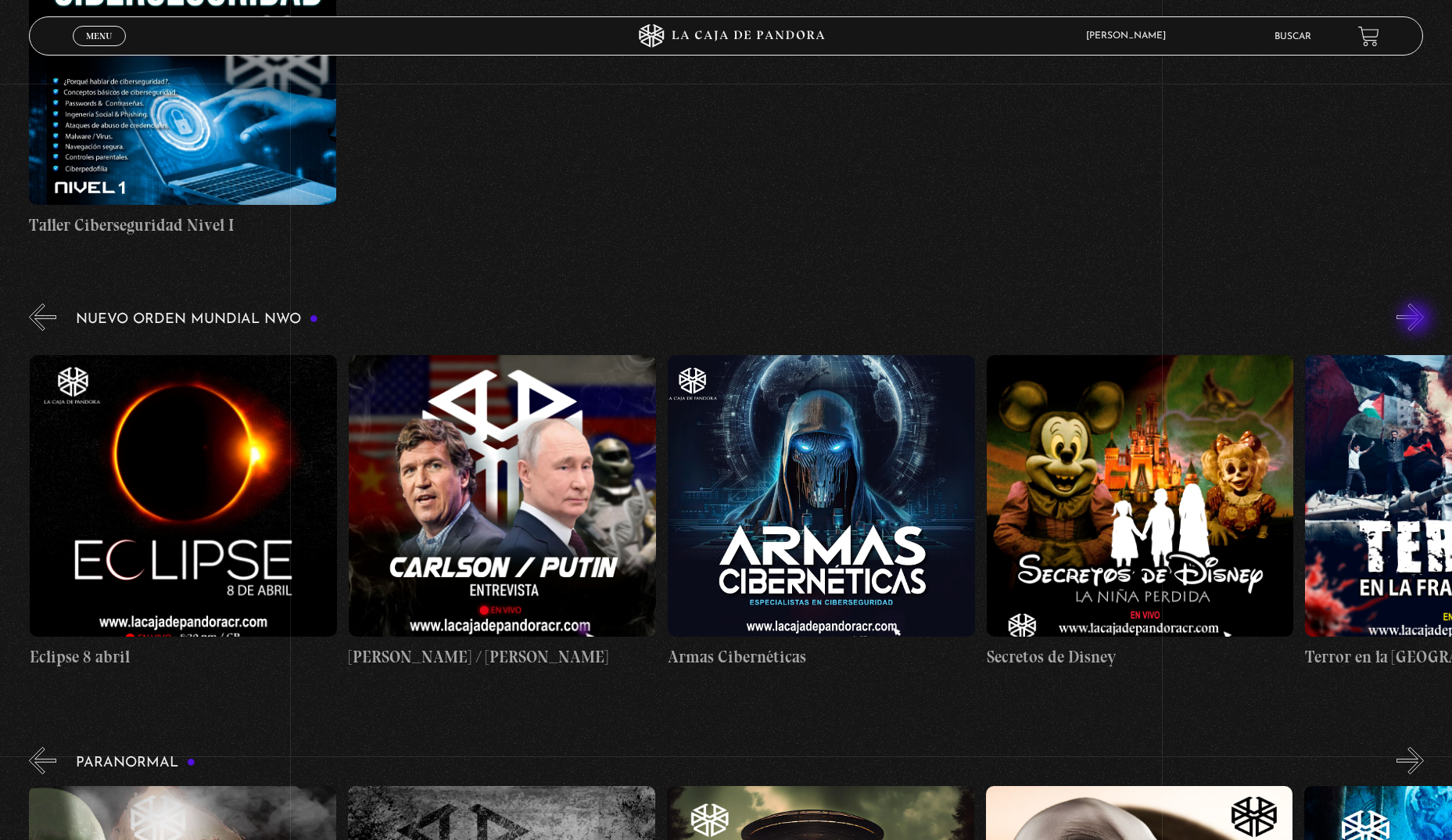
click at [1418, 320] on button "»" at bounding box center [1411, 317] width 27 height 27
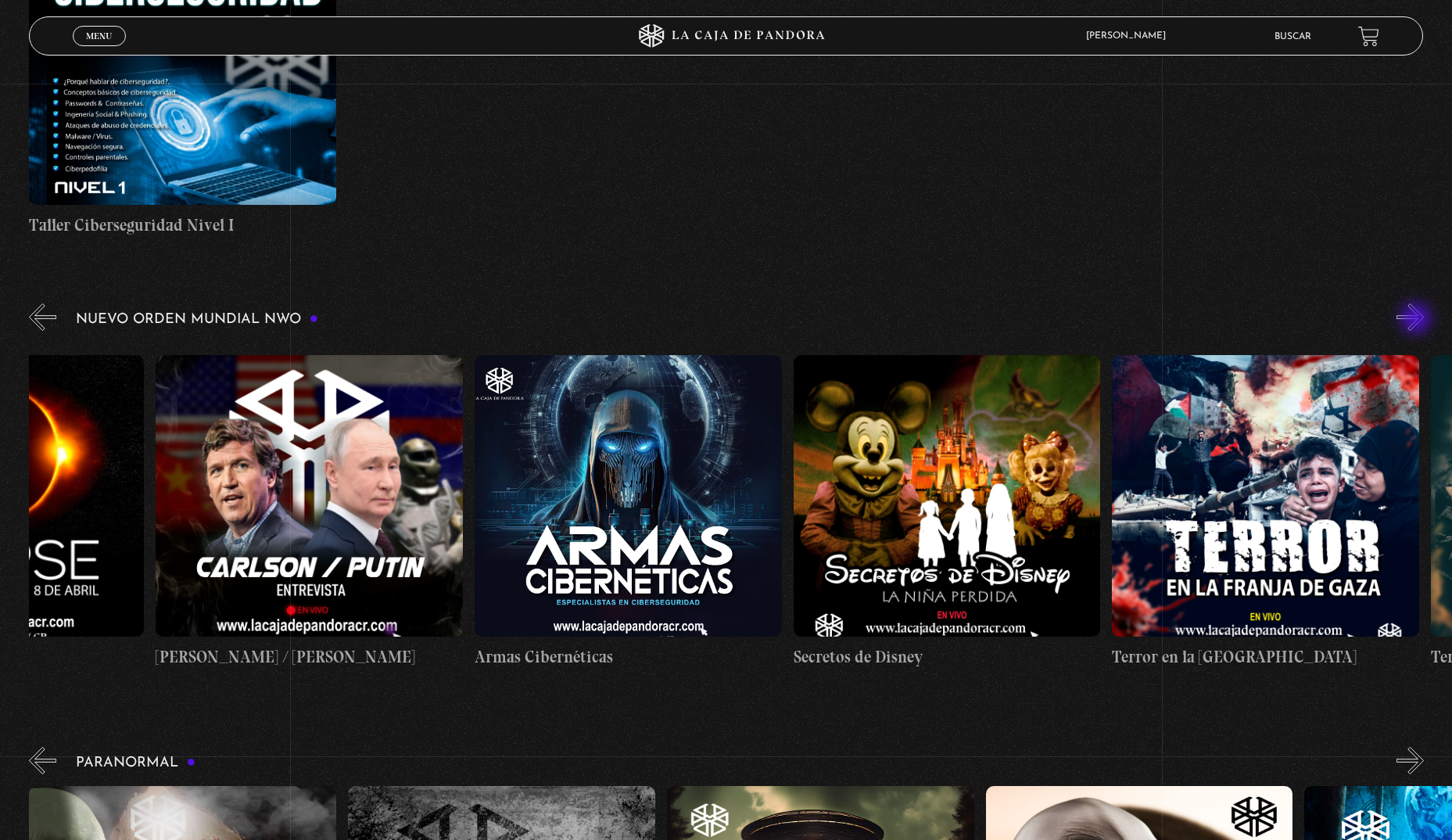
click at [1418, 320] on button "»" at bounding box center [1411, 317] width 27 height 27
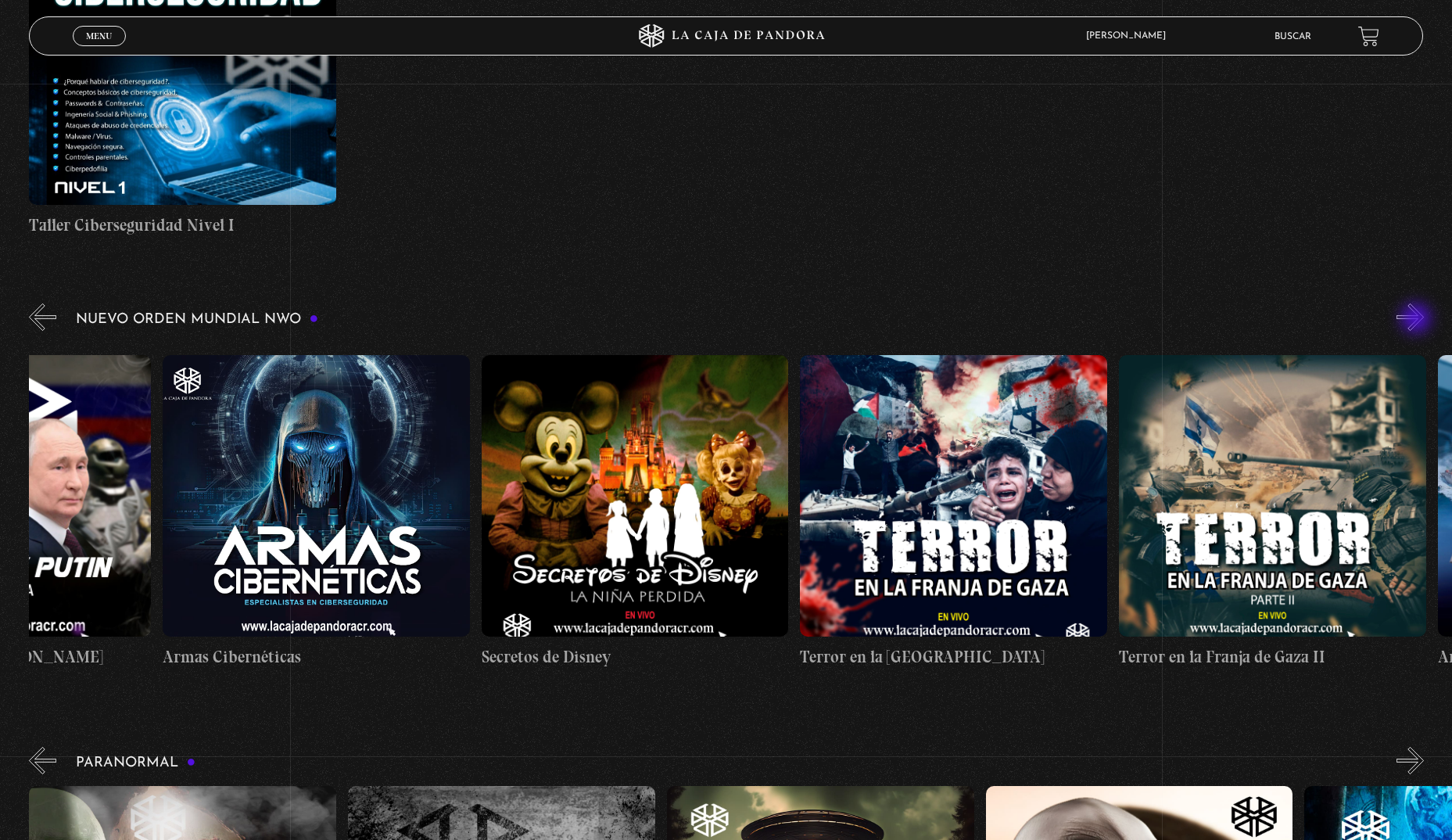
click at [1418, 320] on button "»" at bounding box center [1411, 317] width 27 height 27
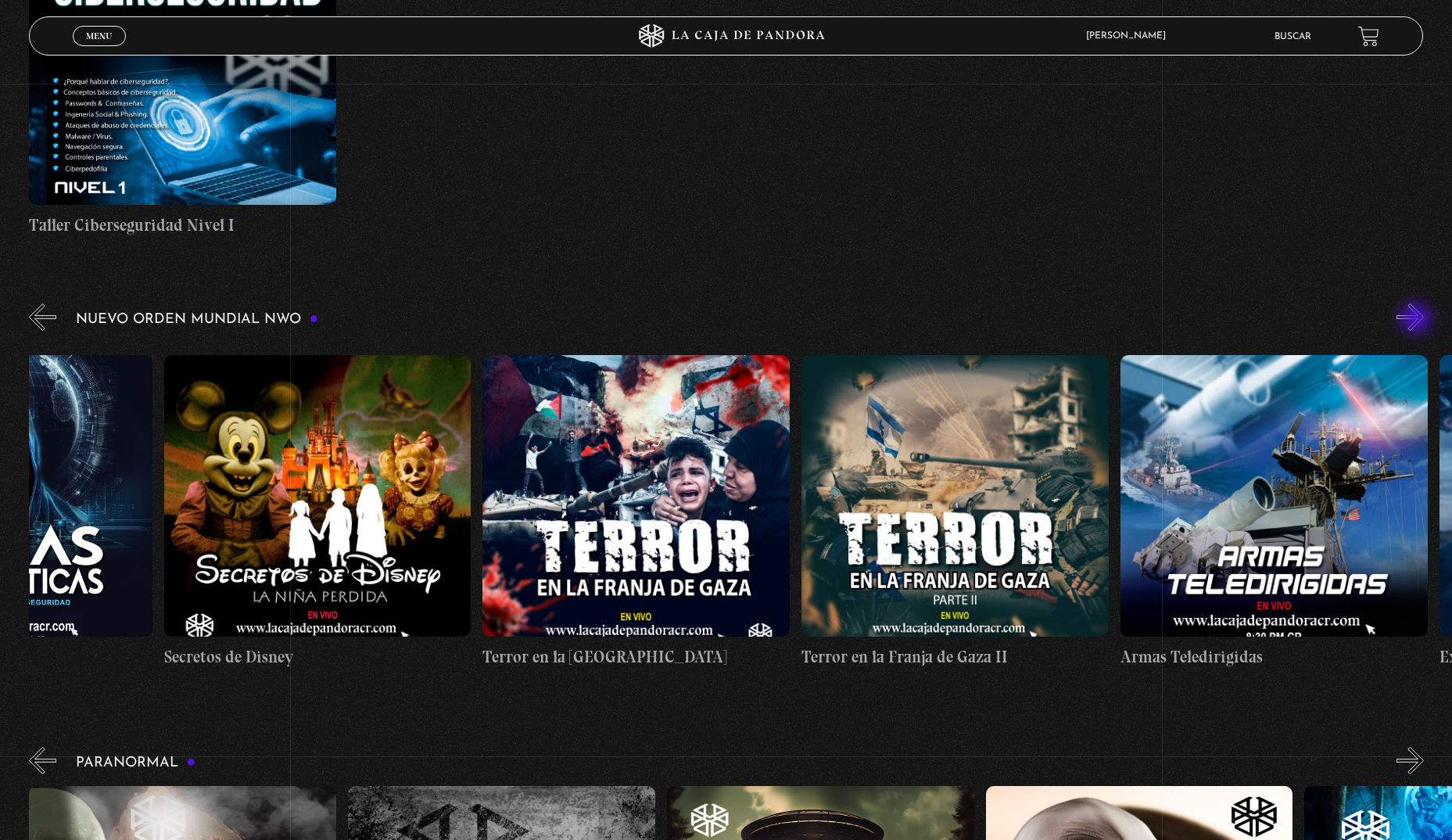
click at [1418, 320] on button "»" at bounding box center [1411, 317] width 27 height 27
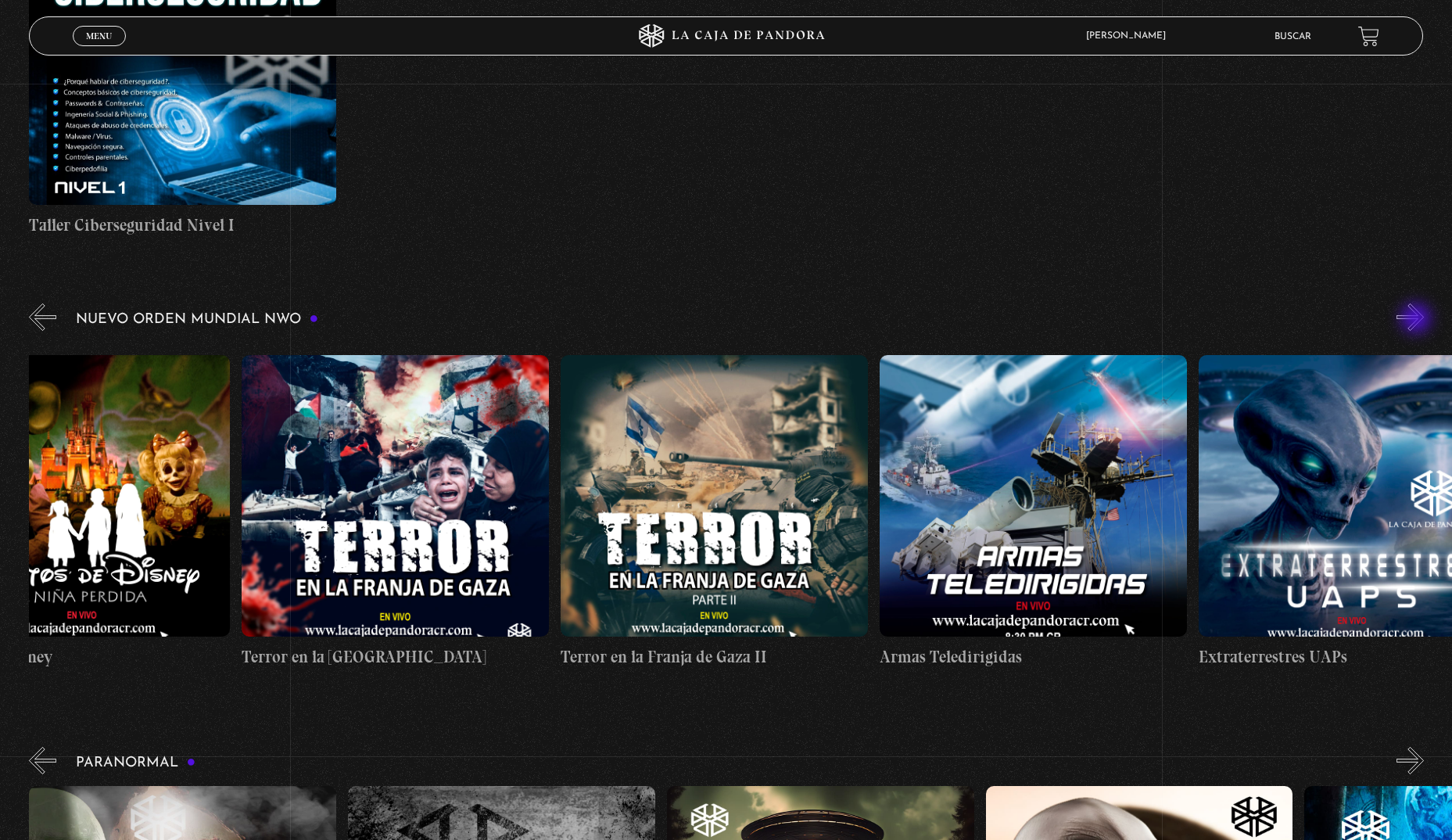
click at [1418, 320] on button "»" at bounding box center [1411, 317] width 27 height 27
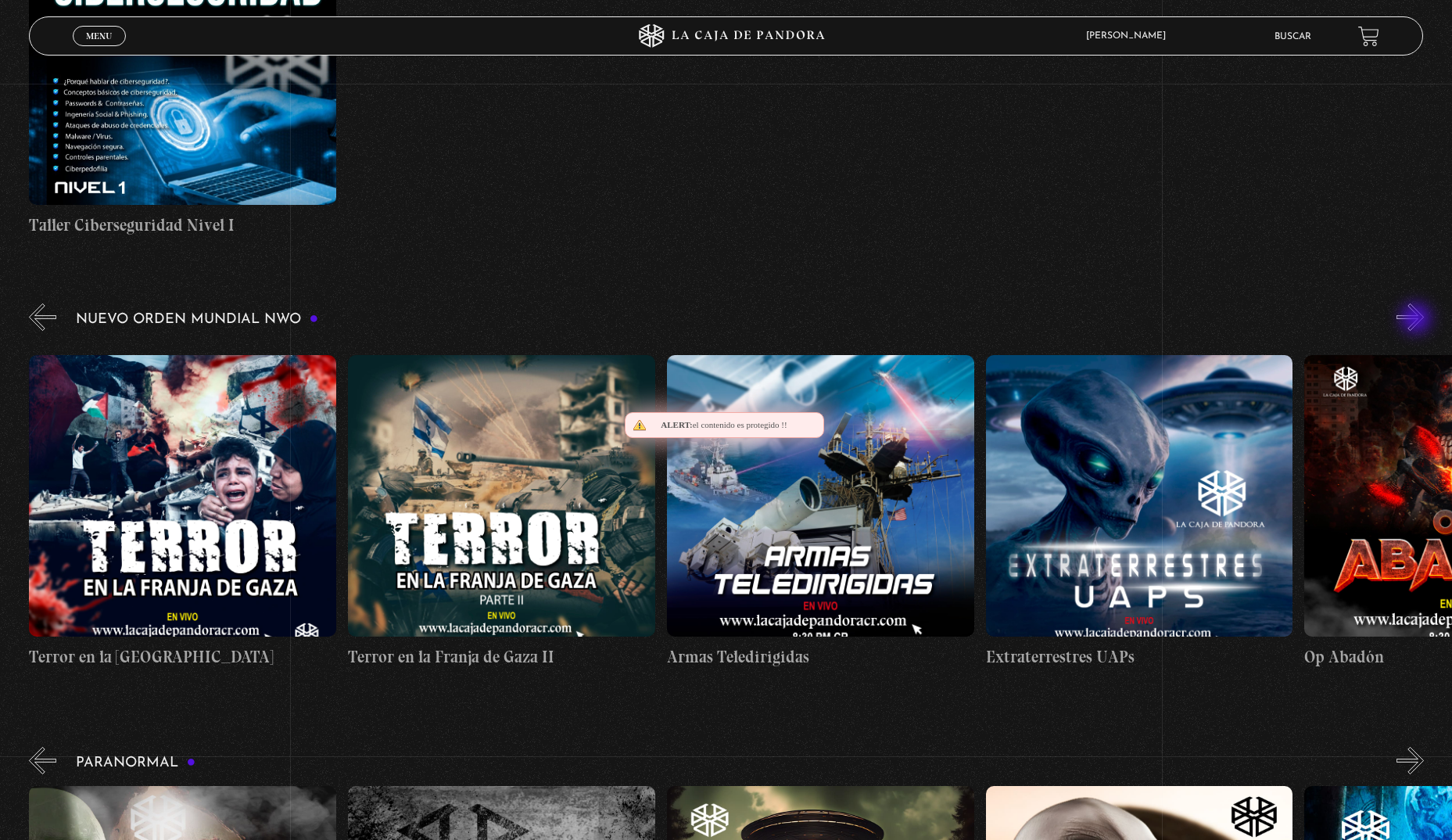
click at [1418, 320] on button "»" at bounding box center [1411, 317] width 27 height 27
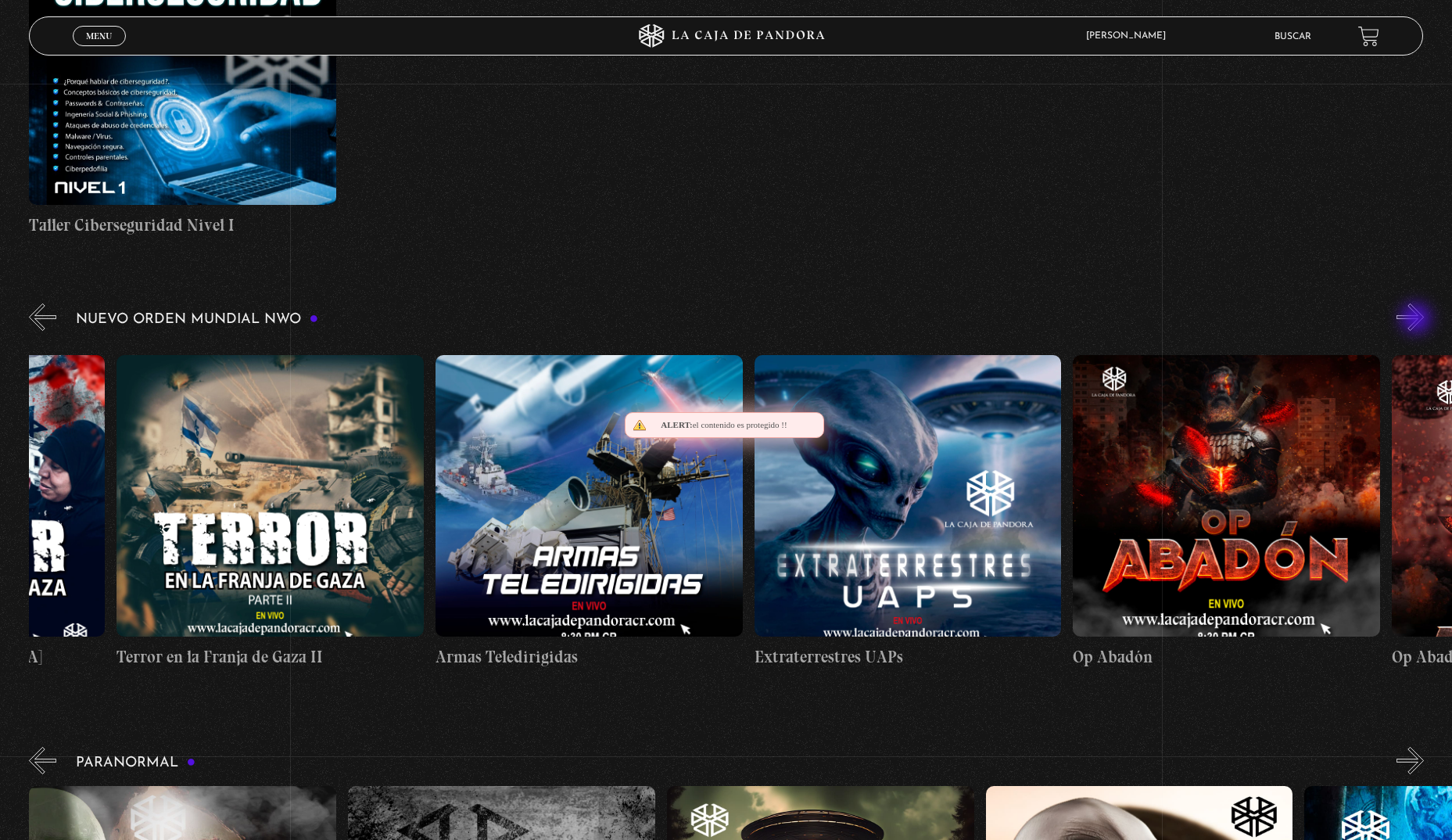
click at [1418, 320] on button "»" at bounding box center [1411, 317] width 27 height 27
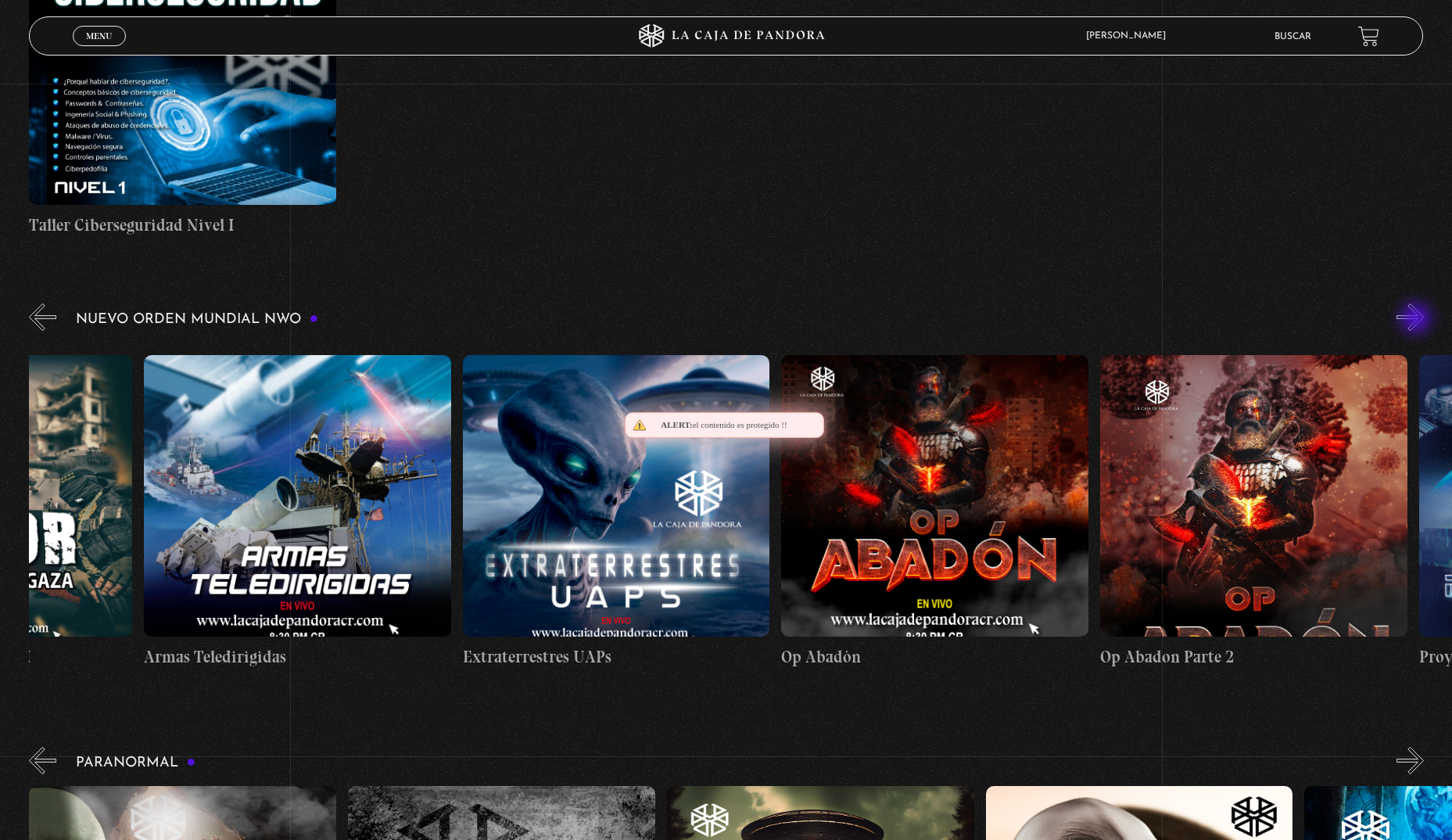
click at [1418, 320] on button "»" at bounding box center [1411, 317] width 27 height 27
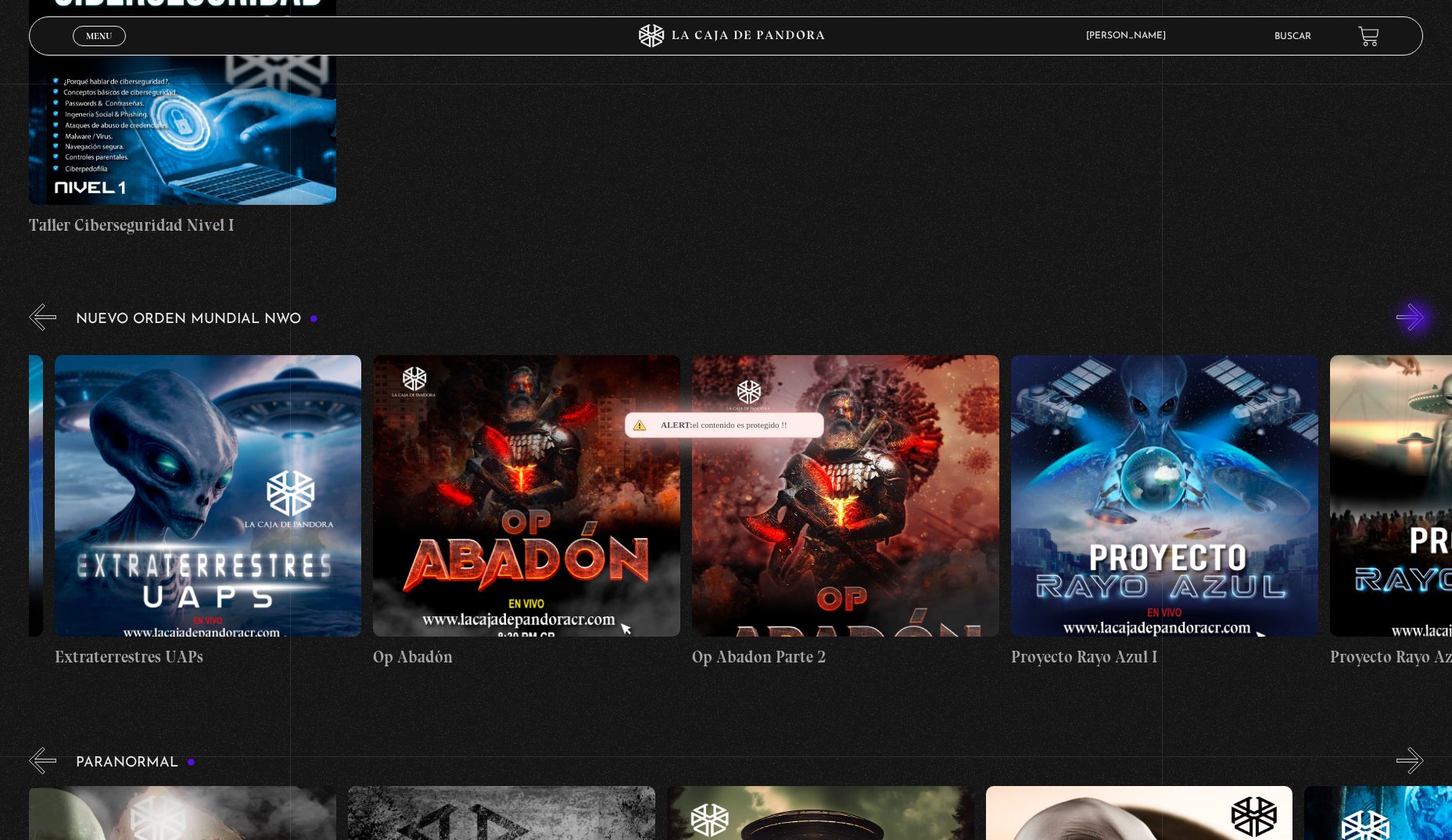
click at [1418, 320] on button "»" at bounding box center [1411, 317] width 27 height 27
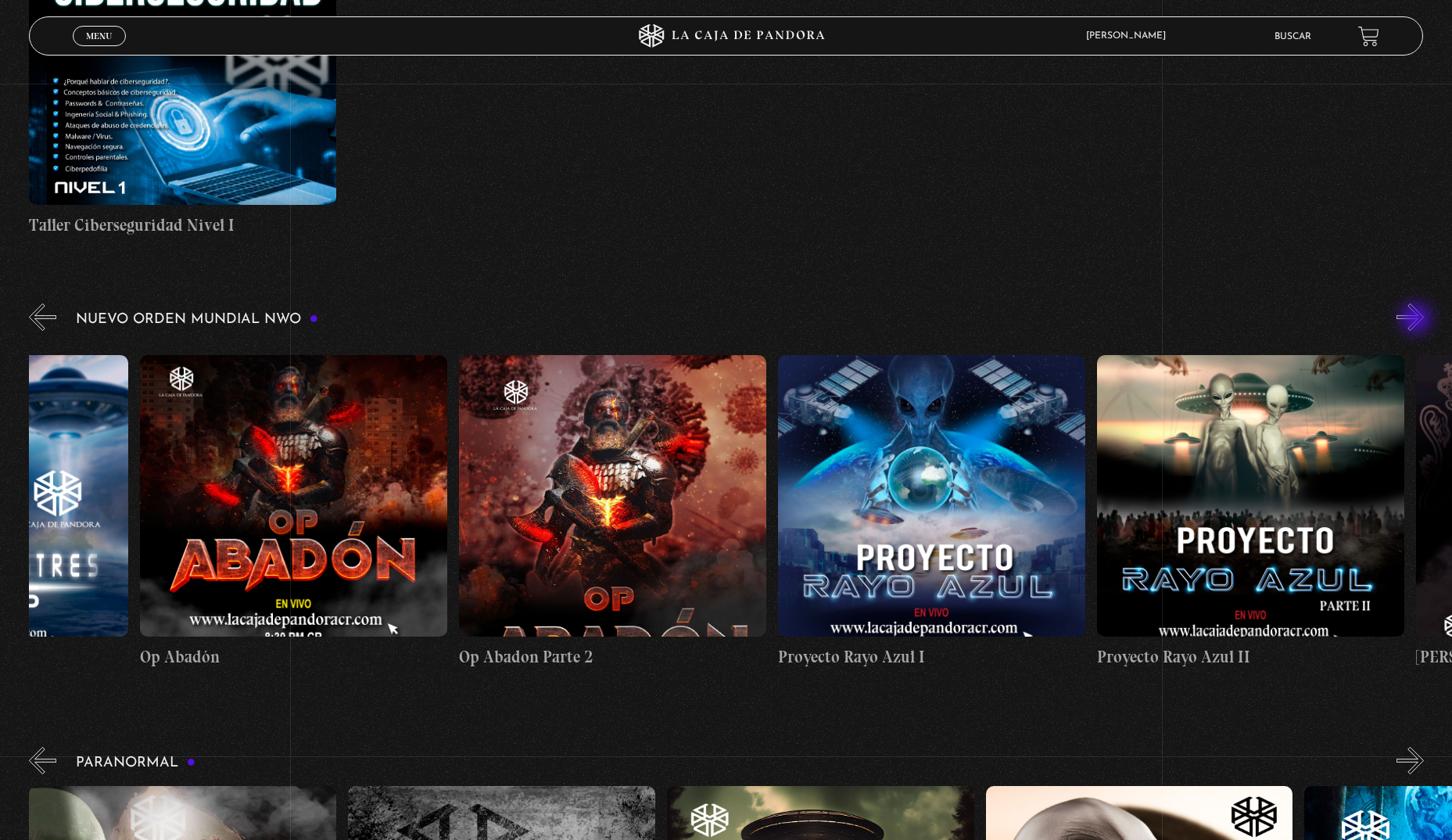
click at [1418, 320] on button "»" at bounding box center [1411, 317] width 27 height 27
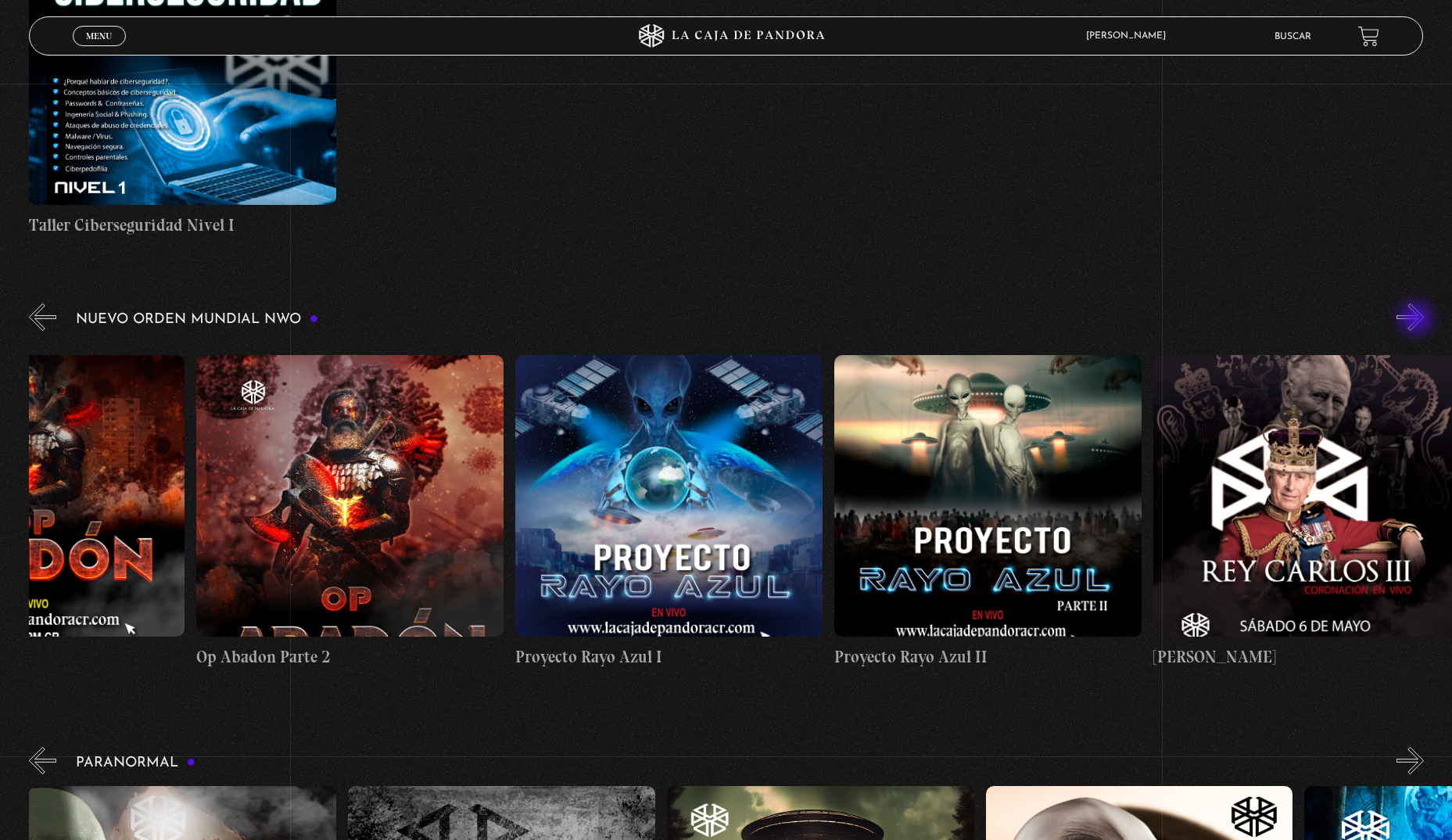
click at [1418, 320] on button "»" at bounding box center [1411, 317] width 27 height 27
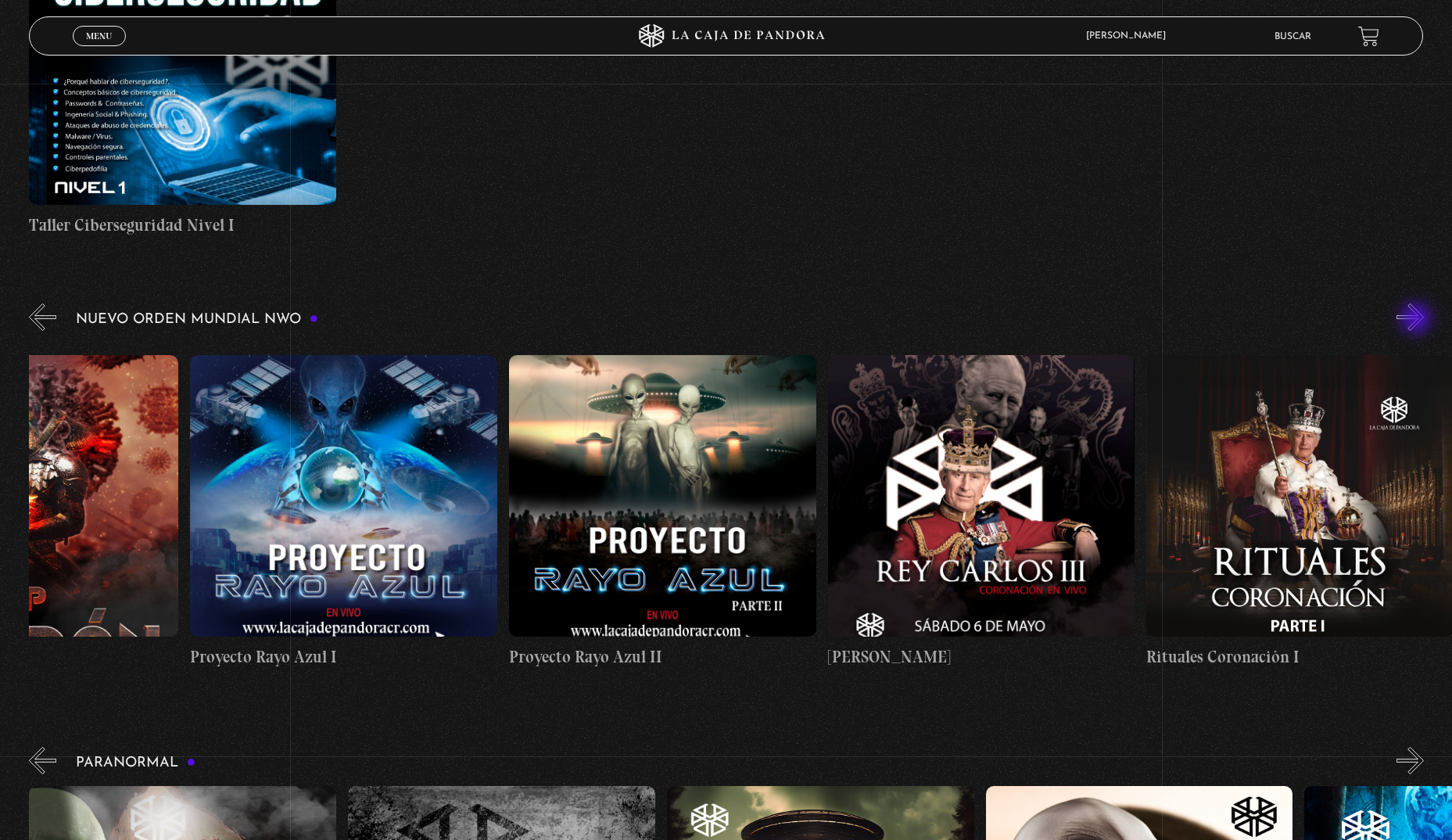
click at [1418, 320] on button "»" at bounding box center [1411, 317] width 27 height 27
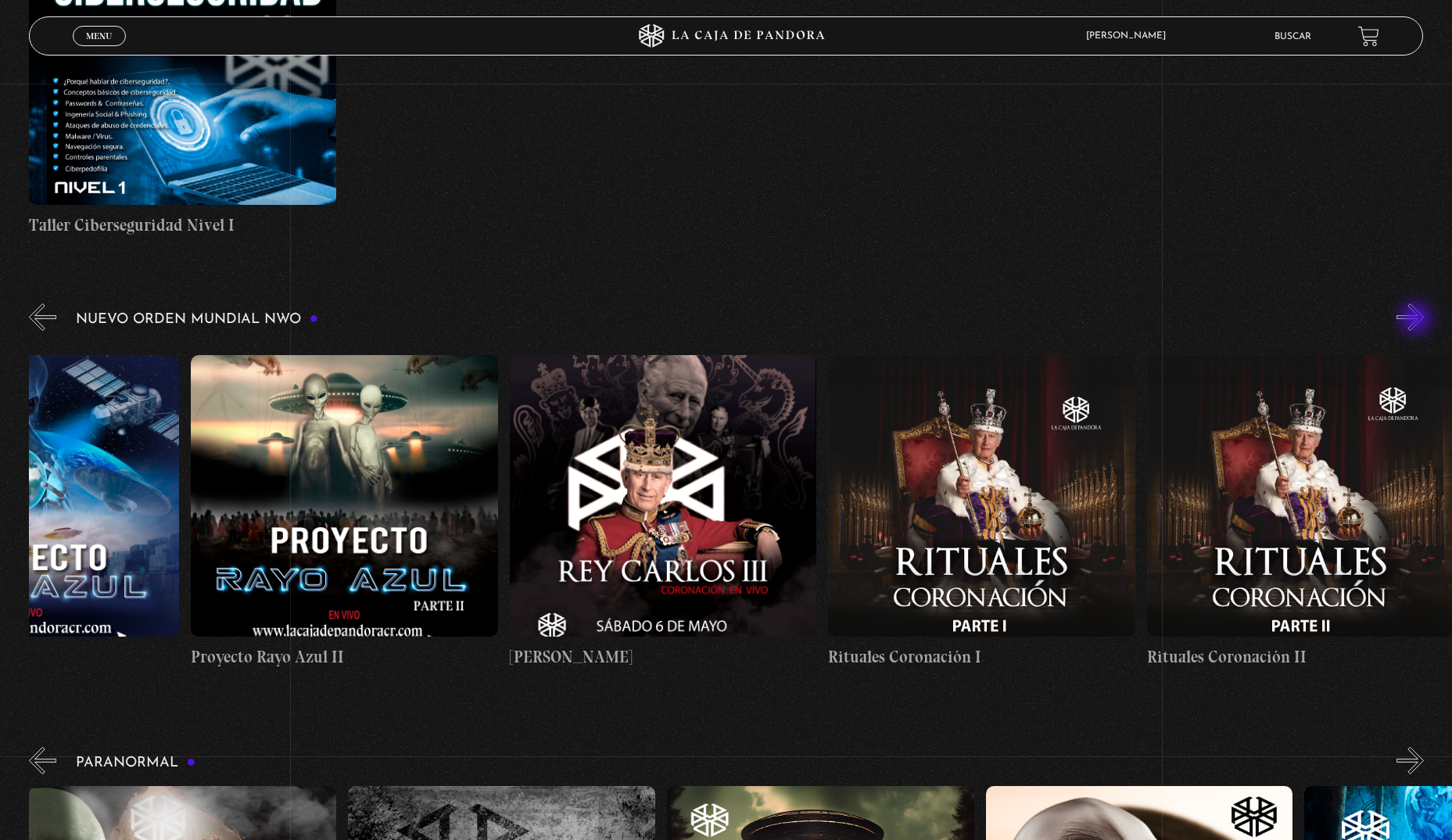
click at [1418, 320] on button "»" at bounding box center [1411, 317] width 27 height 27
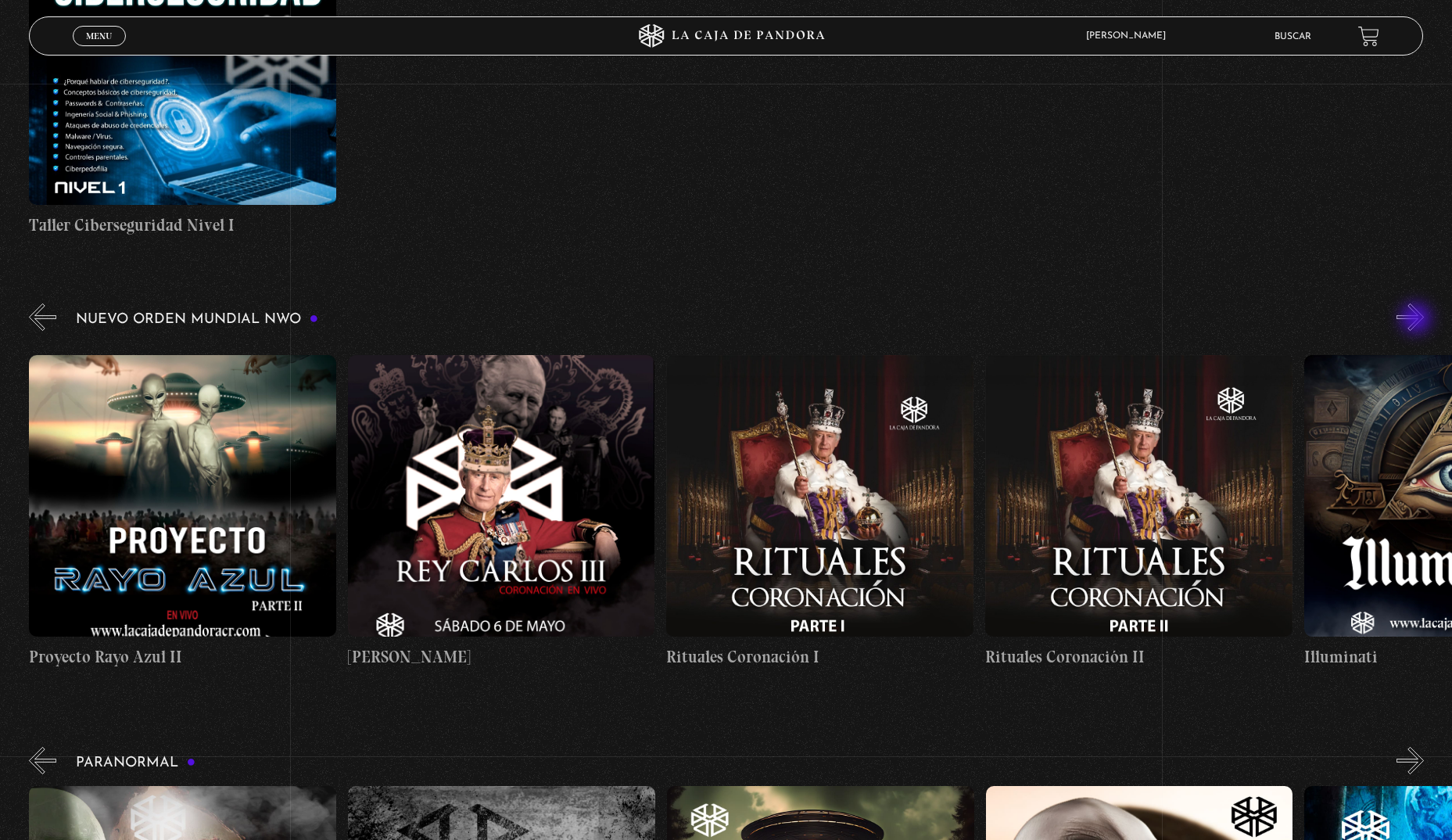
click at [1418, 320] on button "»" at bounding box center [1411, 317] width 27 height 27
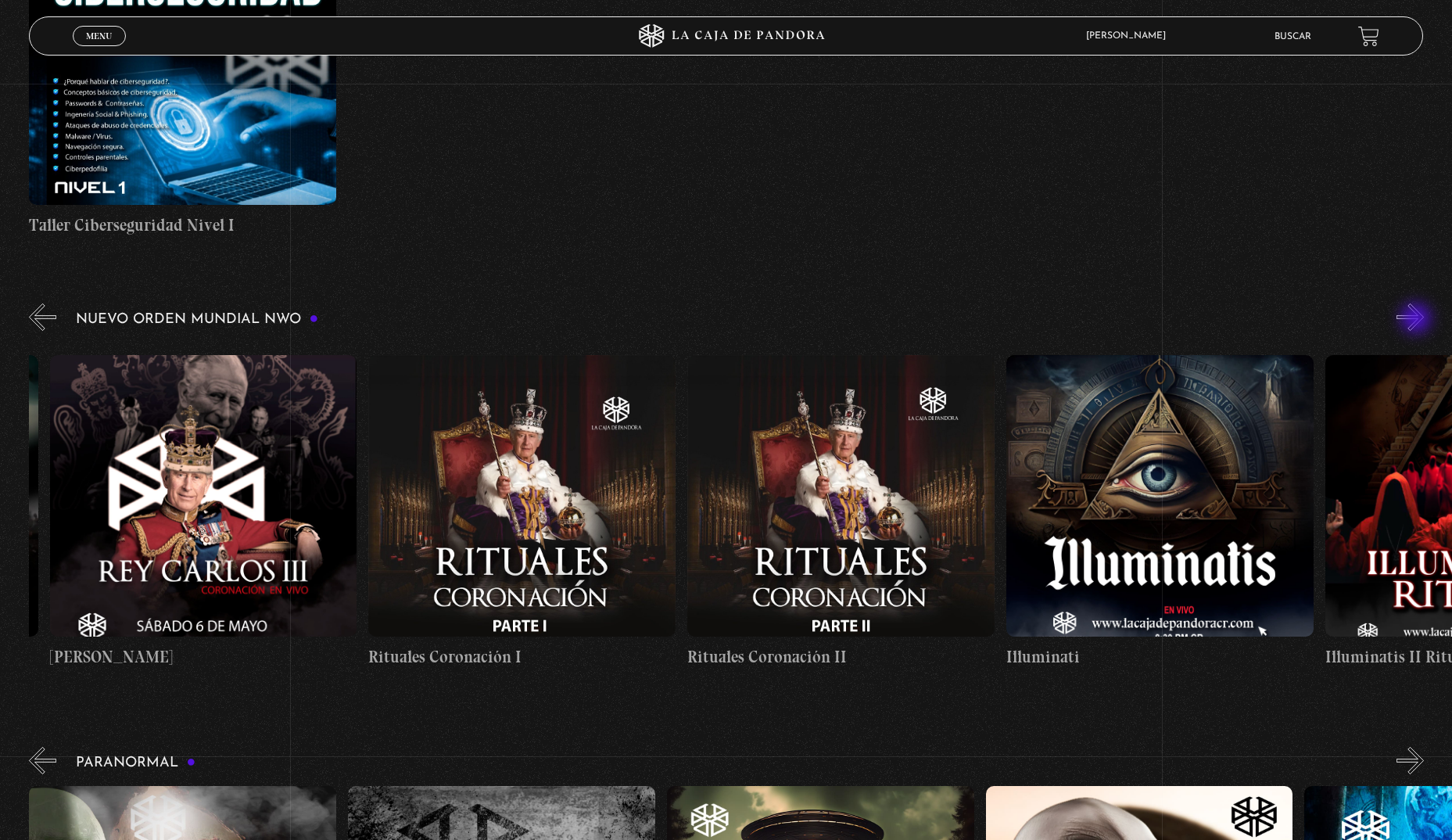
click at [1418, 320] on button "»" at bounding box center [1411, 317] width 27 height 27
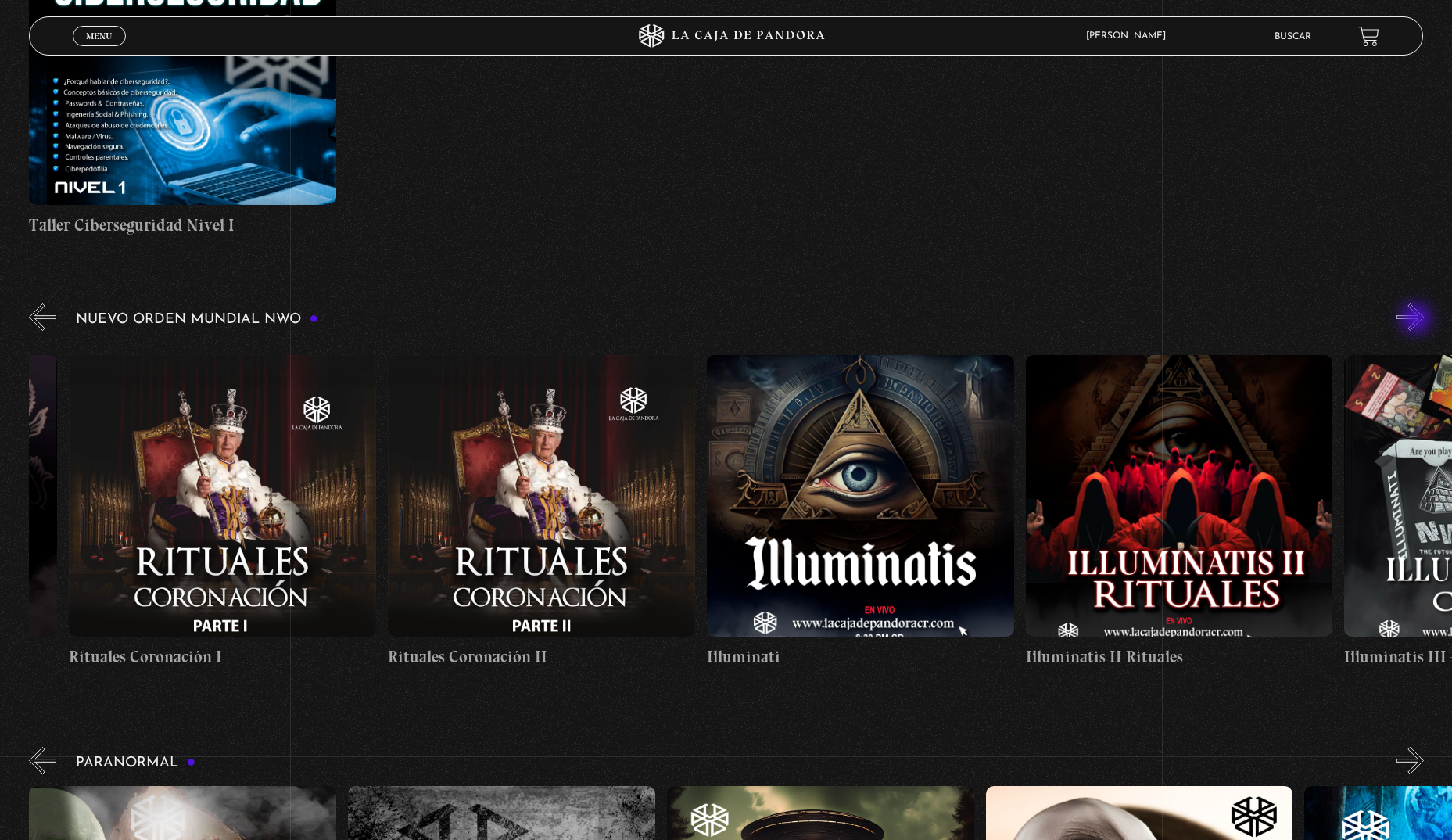
click at [1418, 320] on button "»" at bounding box center [1411, 317] width 27 height 27
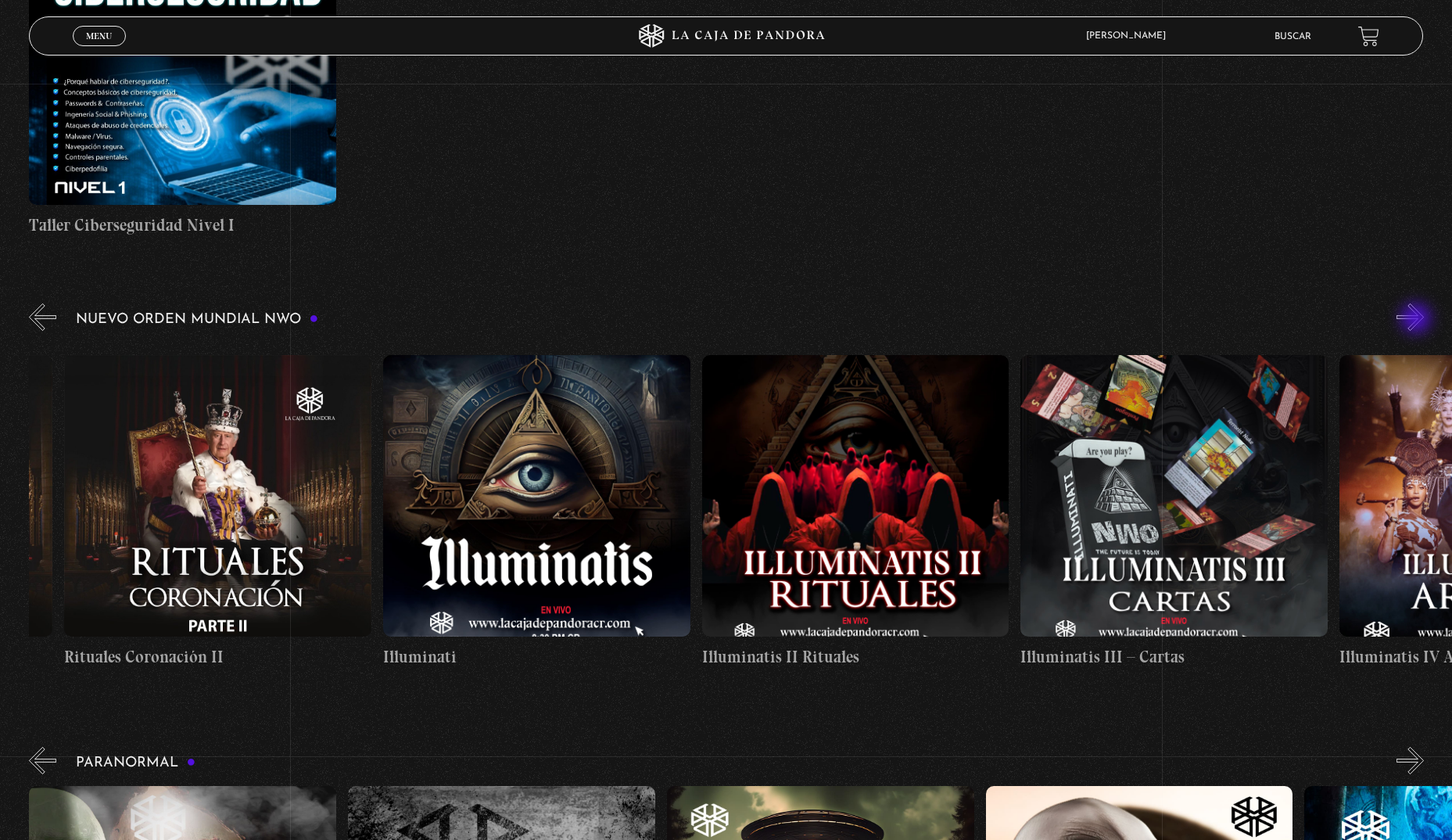
click at [1418, 320] on button "»" at bounding box center [1411, 317] width 27 height 27
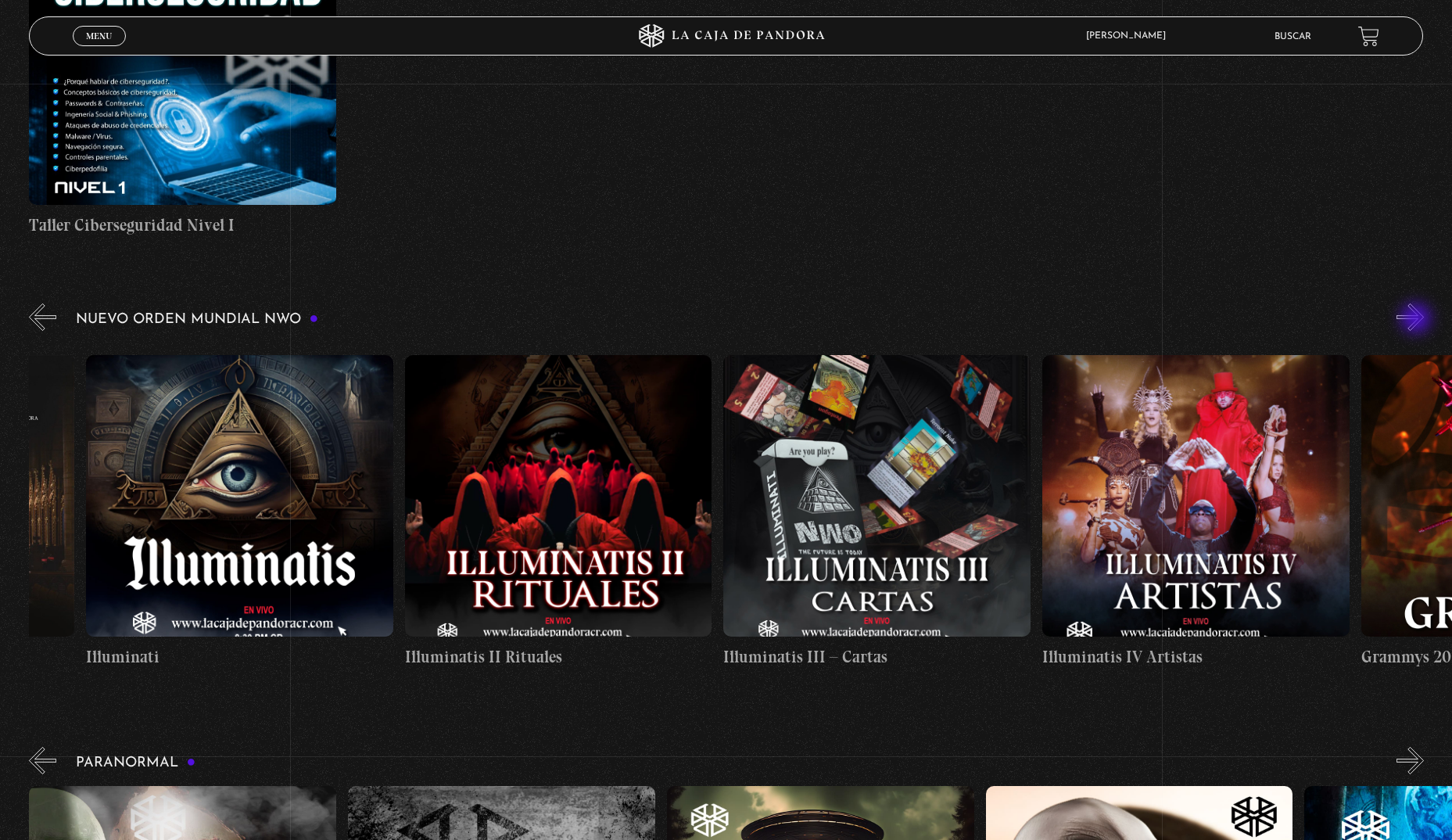
click at [1418, 320] on button "»" at bounding box center [1411, 317] width 27 height 27
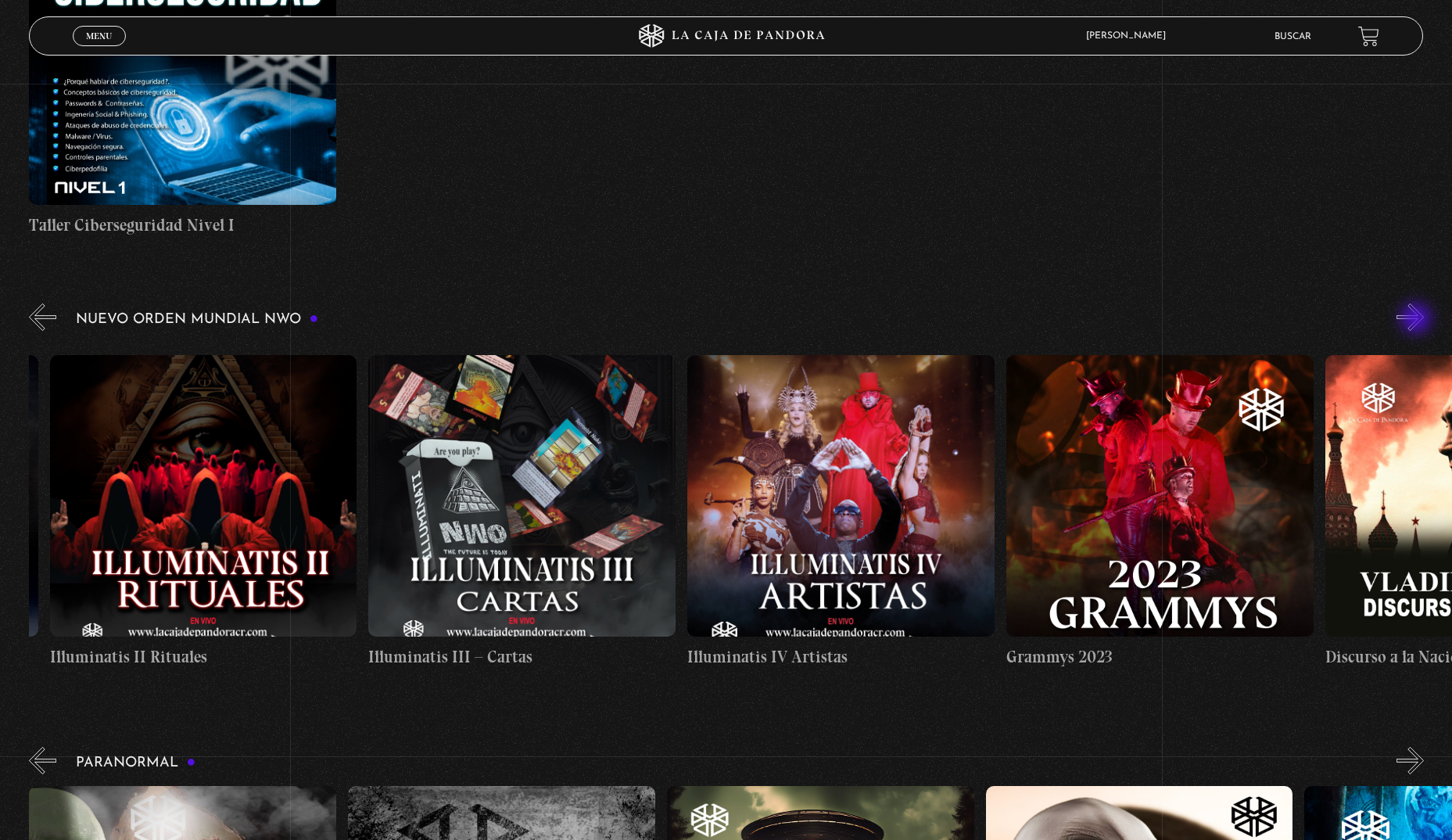
click at [1418, 320] on button "»" at bounding box center [1411, 317] width 27 height 27
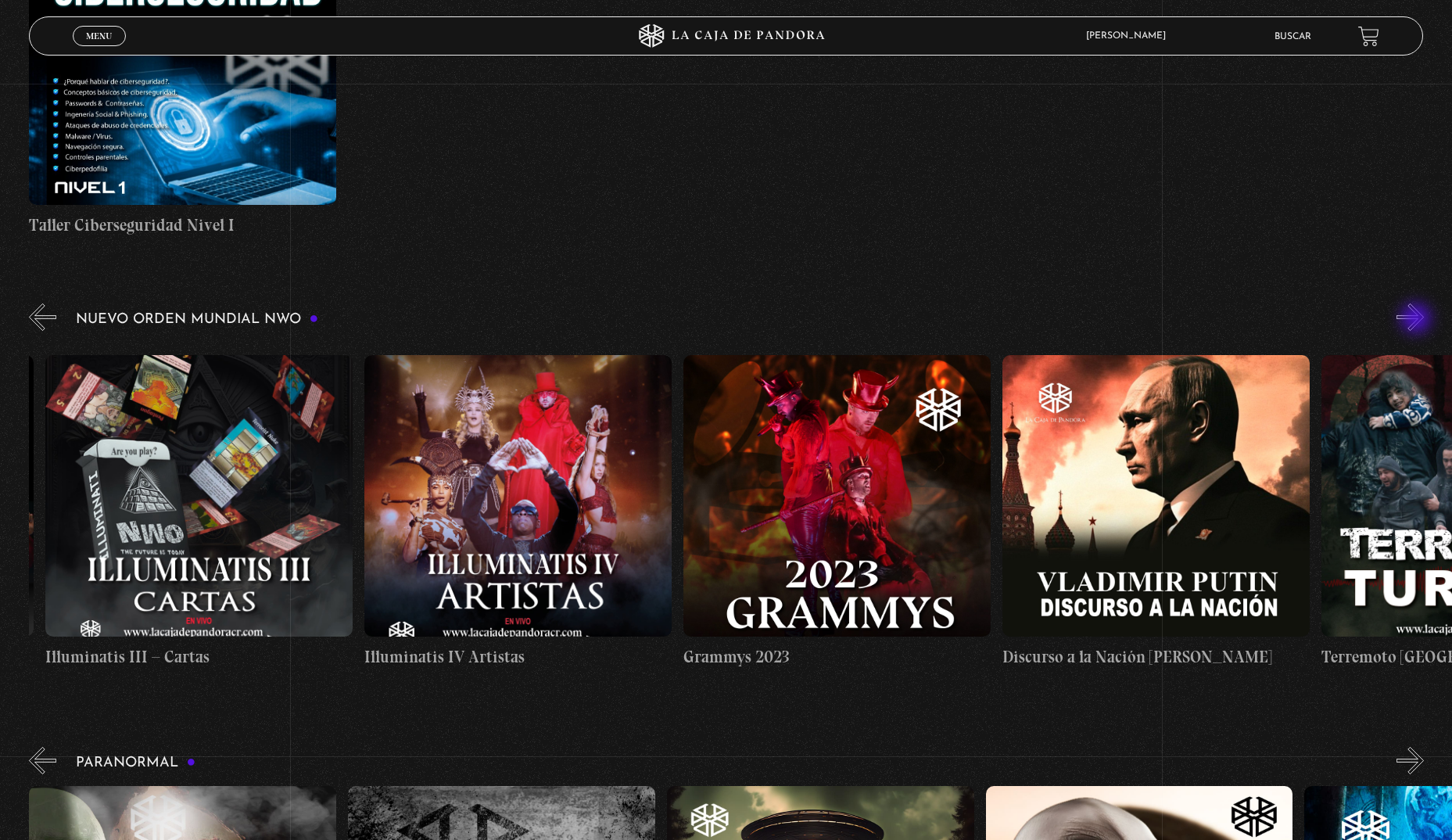
click at [1418, 320] on button "»" at bounding box center [1411, 317] width 27 height 27
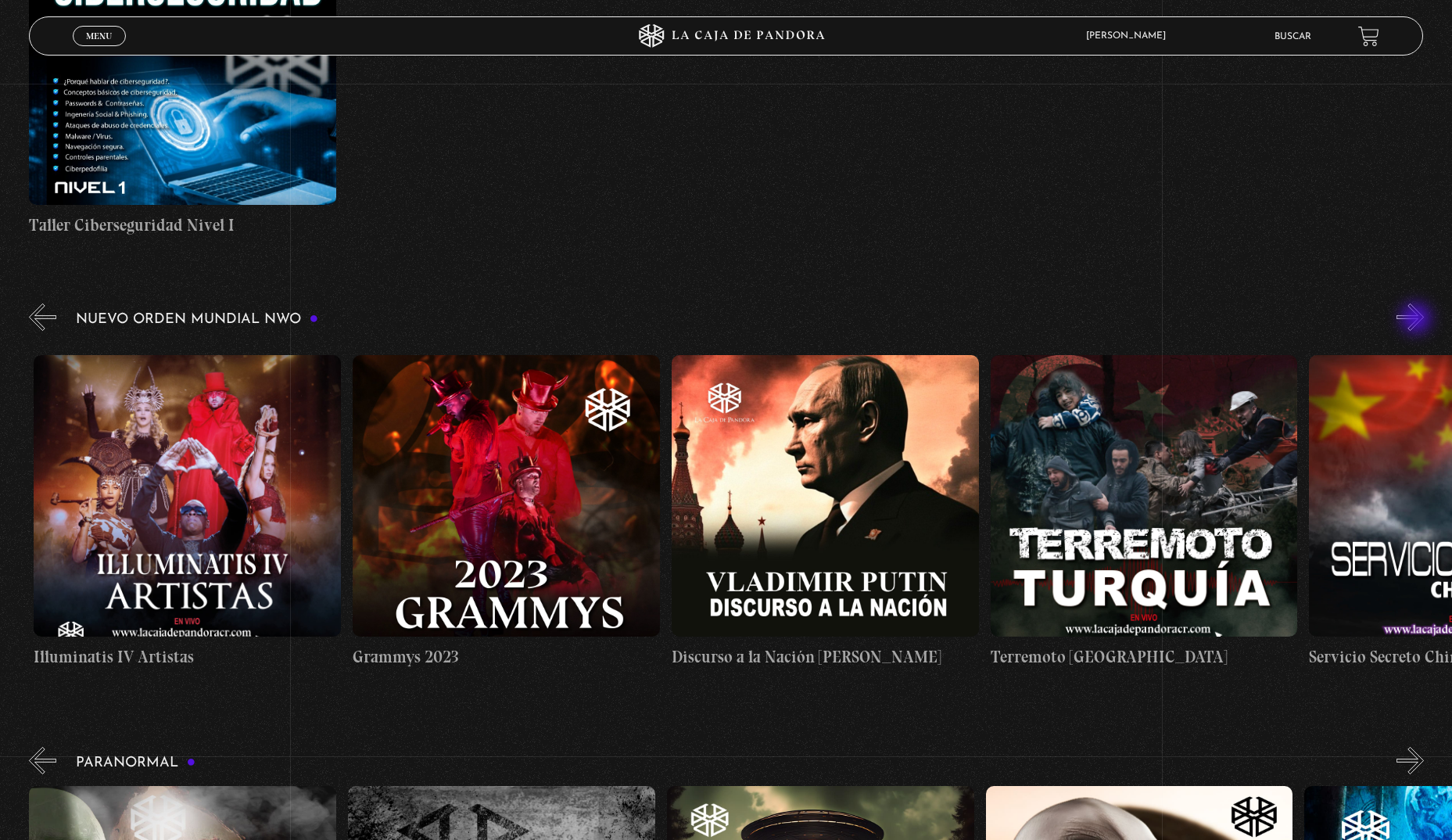
click at [1418, 320] on button "»" at bounding box center [1411, 317] width 27 height 27
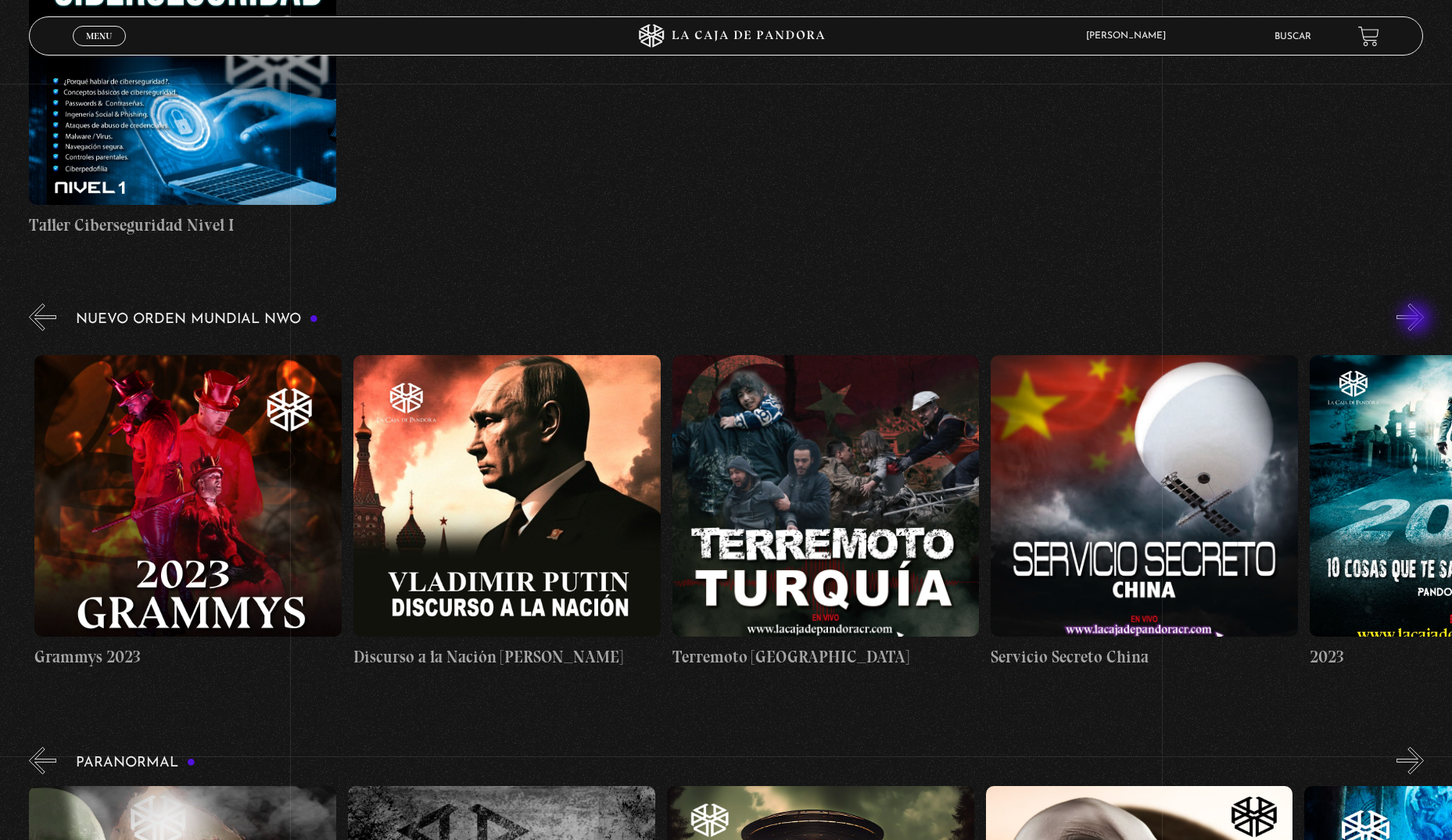
click at [1418, 320] on button "»" at bounding box center [1411, 317] width 27 height 27
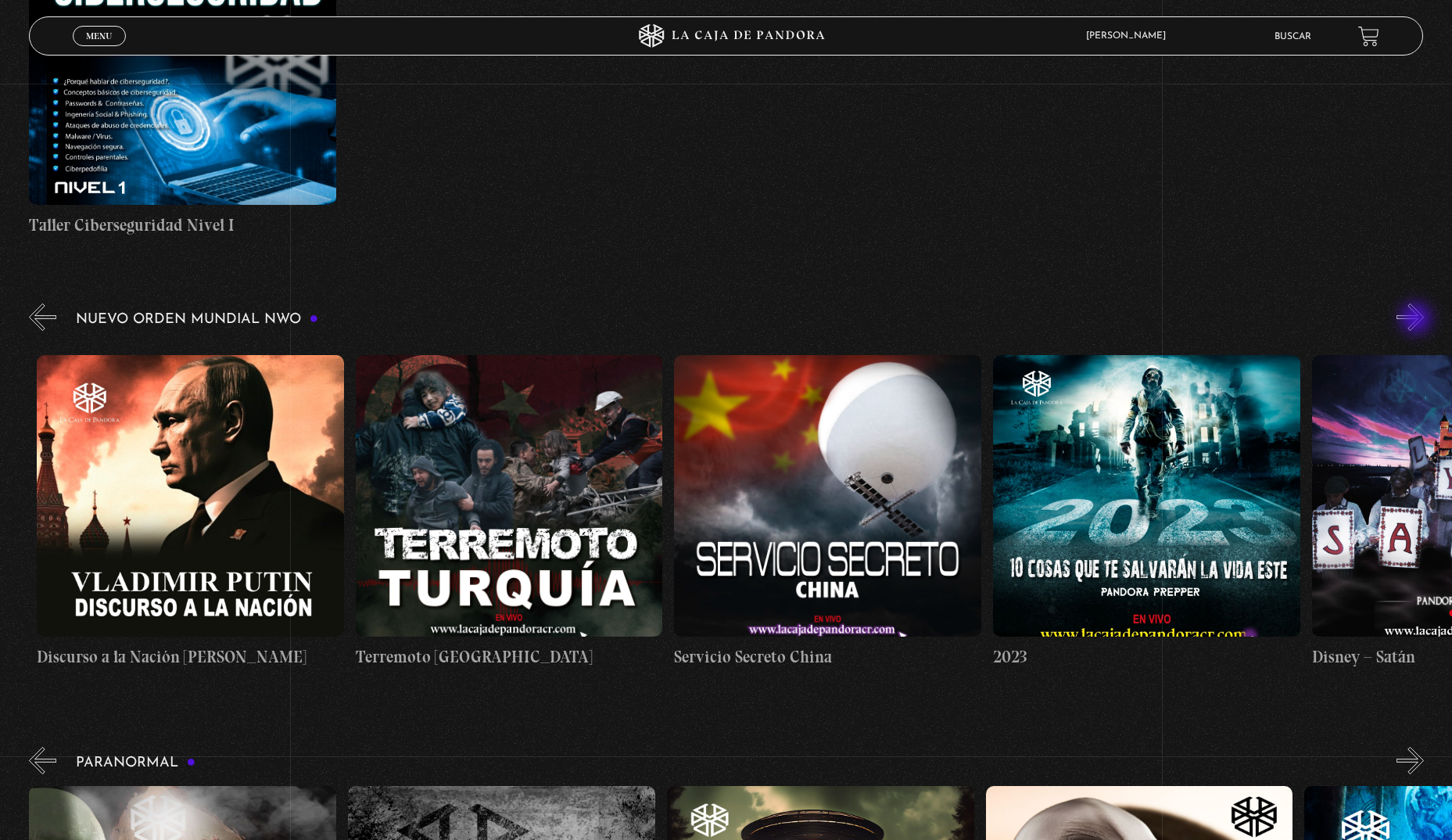
click at [1418, 320] on button "»" at bounding box center [1411, 317] width 27 height 27
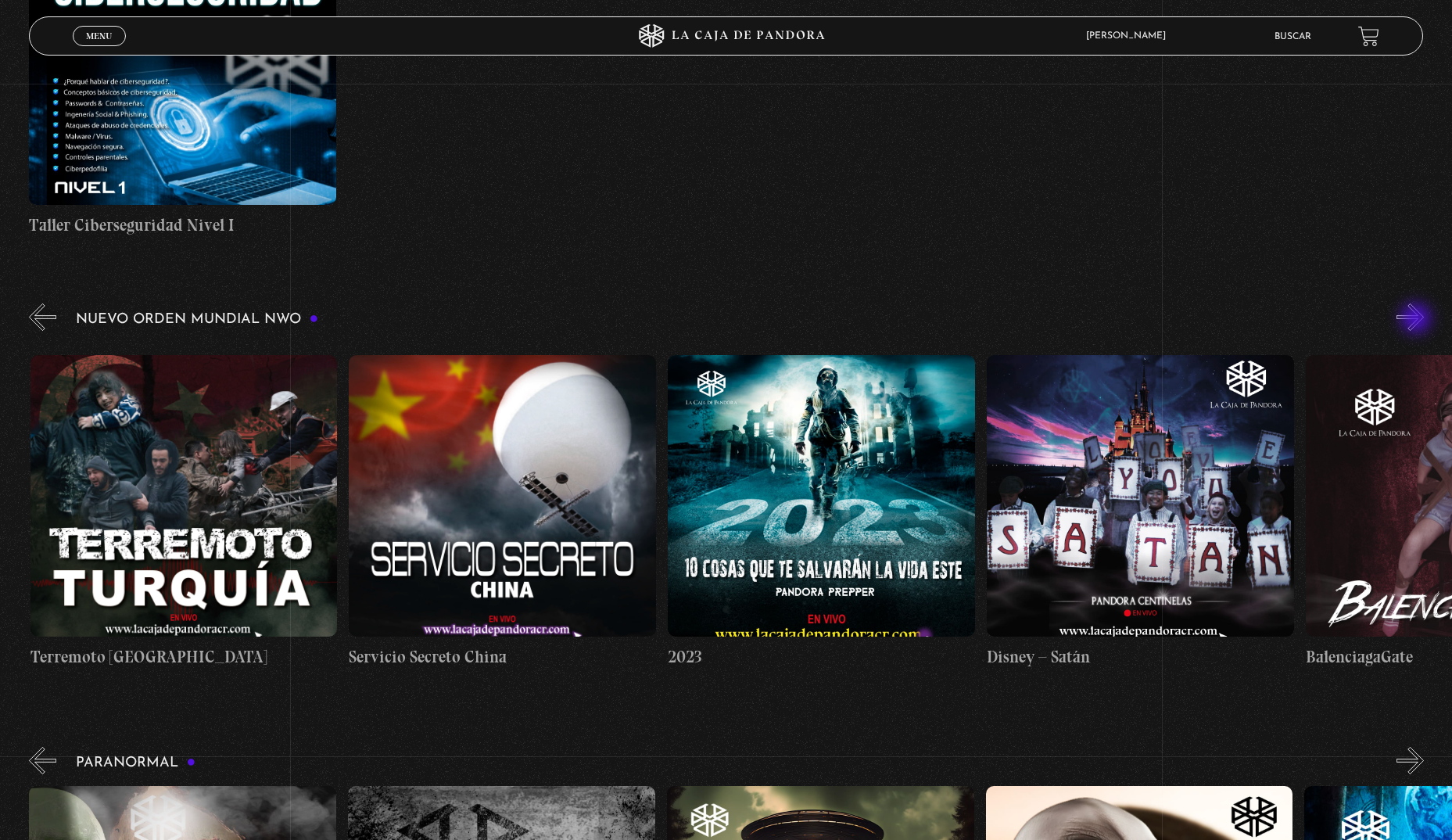
scroll to position [0, 12438]
